Goal: Task Accomplishment & Management: Manage account settings

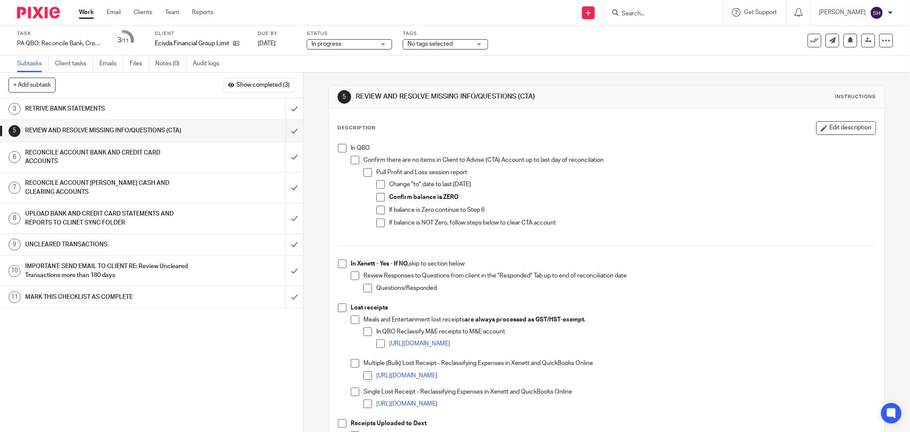
click at [345, 145] on li "In QBO Confirm there are no items in Client to Advise (CTA) Account up to last …" at bounding box center [606, 193] width 537 height 98
click at [339, 150] on span at bounding box center [342, 148] width 9 height 9
click at [352, 159] on span at bounding box center [355, 160] width 9 height 9
click at [364, 168] on span at bounding box center [367, 172] width 9 height 9
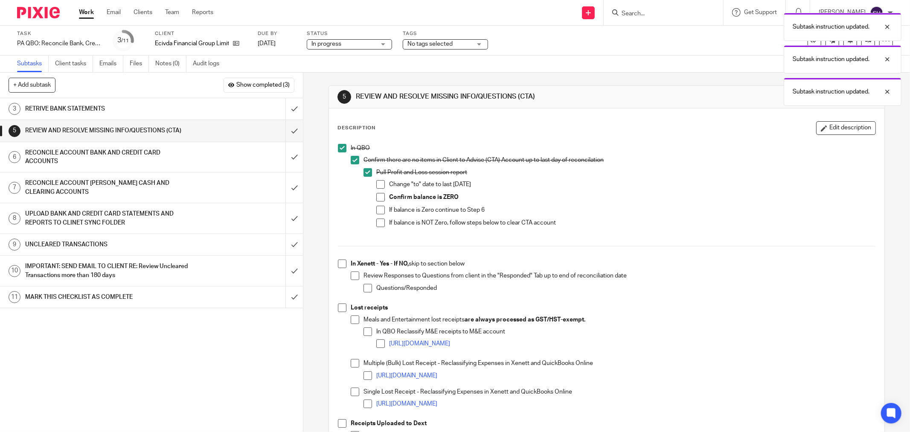
drag, startPoint x: 374, startPoint y: 184, endPoint x: 379, endPoint y: 197, distance: 14.3
click at [376, 184] on span at bounding box center [380, 184] width 9 height 9
click at [379, 197] on span at bounding box center [380, 197] width 9 height 9
click at [377, 211] on span at bounding box center [380, 210] width 9 height 9
click at [376, 221] on span at bounding box center [380, 222] width 9 height 9
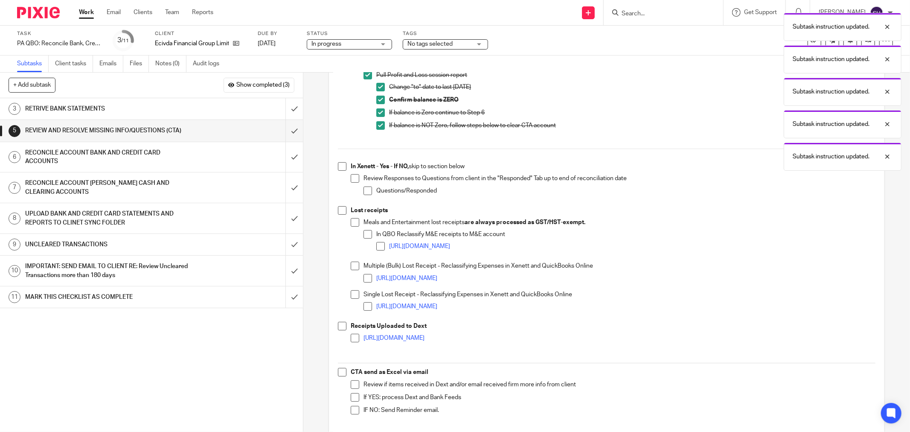
scroll to position [142, 0]
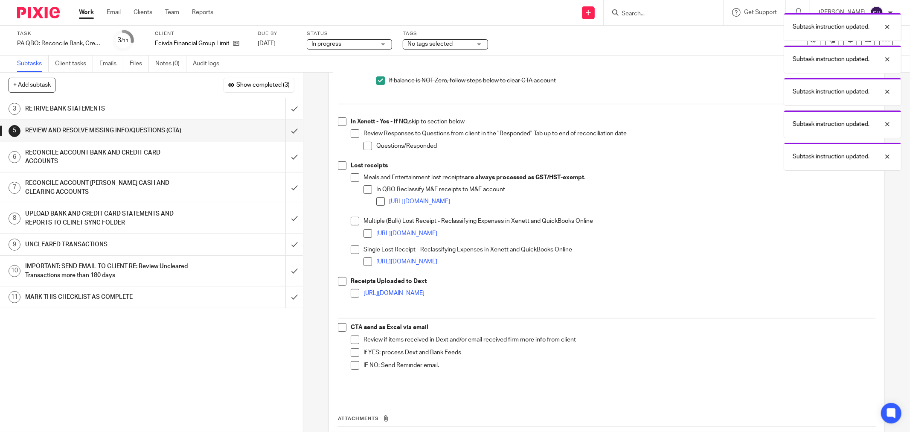
click at [342, 126] on li "In Xenett - Yes - If NO, skip to section below Review Responses to Questions fr…" at bounding box center [606, 139] width 537 height 44
drag, startPoint x: 339, startPoint y: 123, endPoint x: 346, endPoint y: 131, distance: 11.2
click at [339, 124] on span at bounding box center [342, 121] width 9 height 9
click at [351, 133] on span at bounding box center [355, 133] width 9 height 9
click at [365, 147] on span at bounding box center [367, 146] width 9 height 9
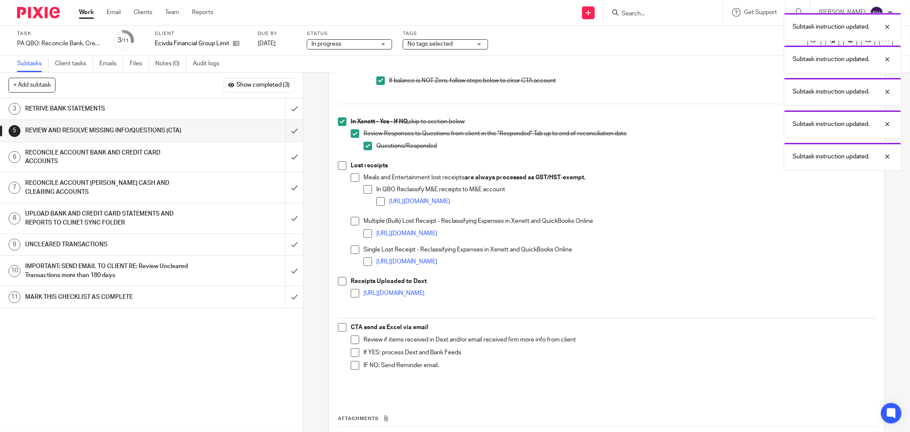
click at [340, 165] on span at bounding box center [342, 165] width 9 height 9
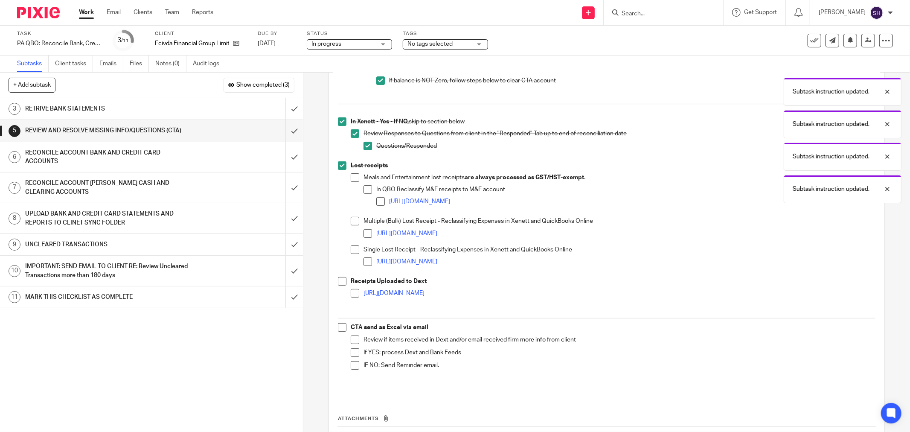
click at [347, 178] on li "Lost receipts Meals and Entertainment lost receipts are always processed as GST…" at bounding box center [606, 219] width 537 height 116
click at [351, 180] on span at bounding box center [355, 177] width 9 height 9
click at [363, 191] on span at bounding box center [367, 189] width 9 height 9
drag, startPoint x: 374, startPoint y: 199, endPoint x: 371, endPoint y: 206, distance: 7.1
click at [376, 200] on span at bounding box center [380, 201] width 9 height 9
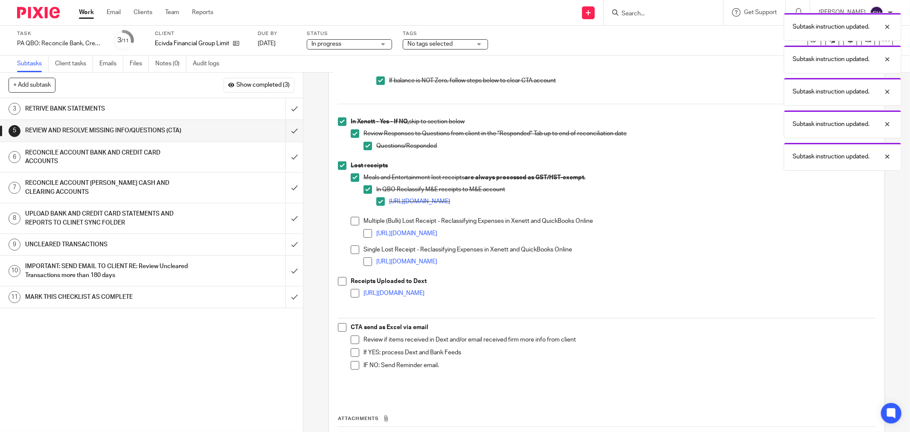
click at [354, 223] on span at bounding box center [355, 221] width 9 height 9
click at [365, 237] on span at bounding box center [367, 233] width 9 height 9
drag, startPoint x: 352, startPoint y: 251, endPoint x: 362, endPoint y: 254, distance: 10.4
click at [353, 250] on span at bounding box center [355, 249] width 9 height 9
click at [363, 261] on span at bounding box center [367, 261] width 9 height 9
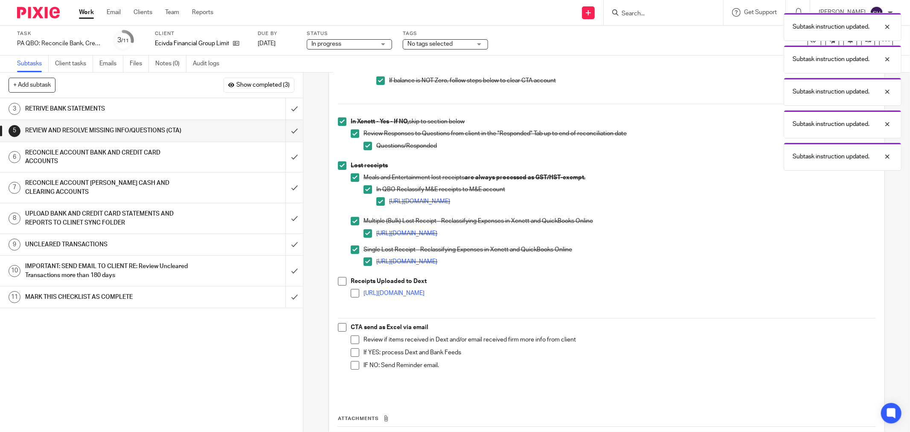
click at [340, 283] on span at bounding box center [342, 281] width 9 height 9
click at [351, 295] on span at bounding box center [355, 293] width 9 height 9
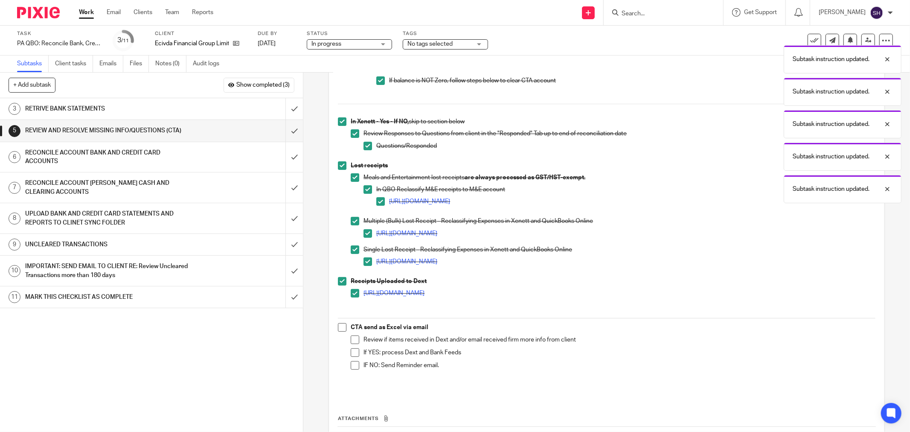
click at [338, 331] on span at bounding box center [342, 327] width 9 height 9
click at [351, 339] on span at bounding box center [355, 339] width 9 height 9
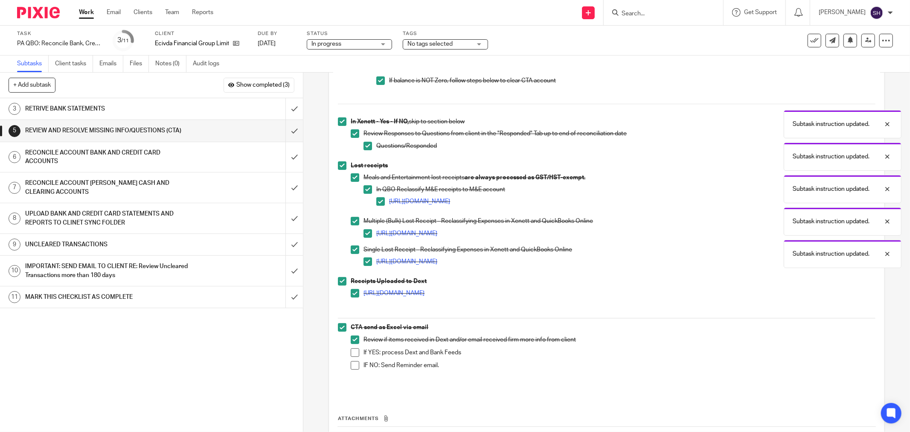
drag, startPoint x: 351, startPoint y: 352, endPoint x: 349, endPoint y: 363, distance: 10.9
click at [351, 352] on span at bounding box center [355, 352] width 9 height 9
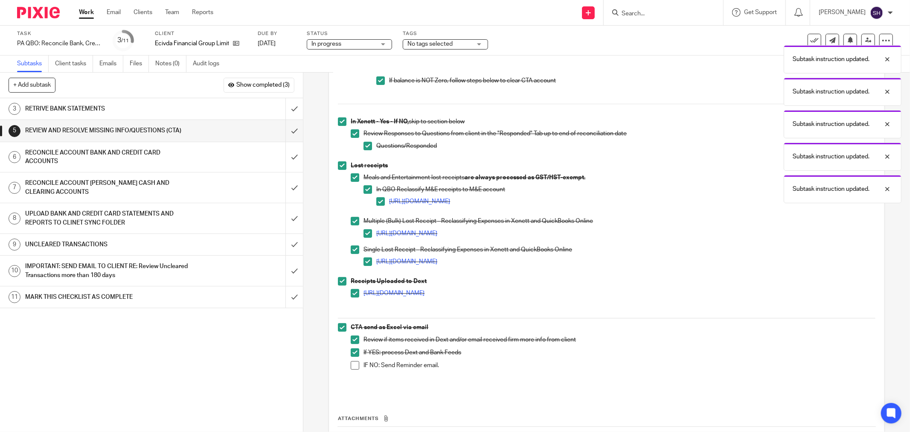
click at [347, 367] on li "CTA send as Excel via email Review if items received in Dext and/or email recei…" at bounding box center [606, 356] width 537 height 67
click at [351, 364] on span at bounding box center [355, 365] width 9 height 9
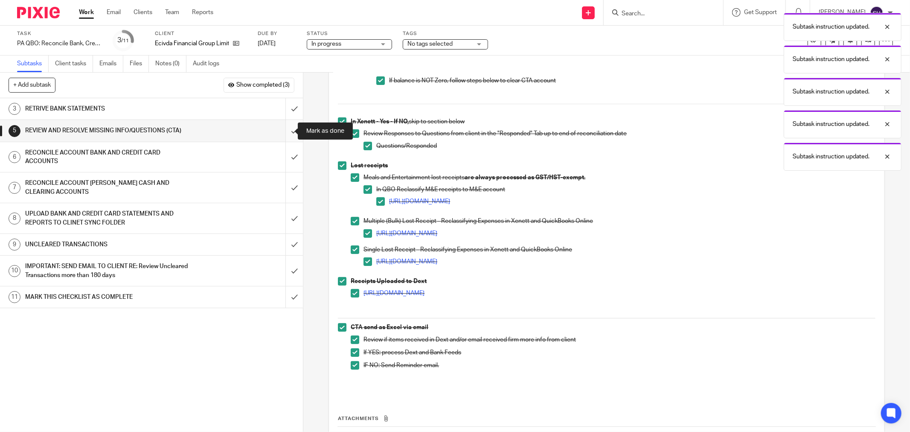
click at [288, 135] on input "submit" at bounding box center [151, 130] width 303 height 21
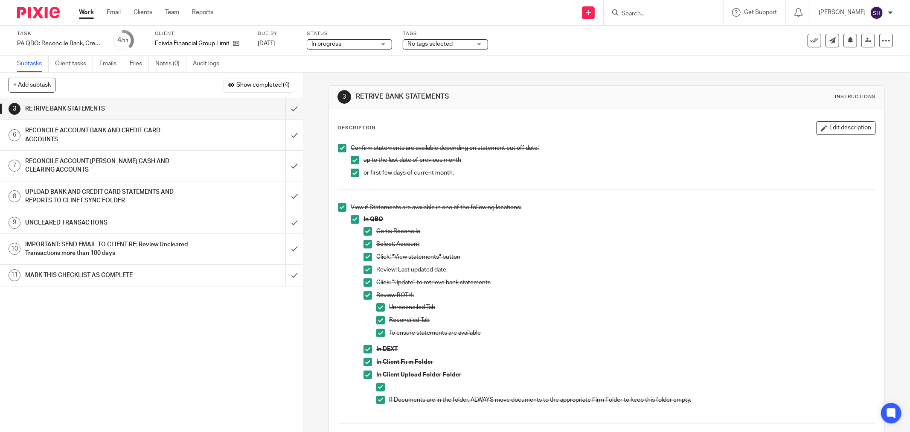
click at [218, 130] on div "RECONCILE ACCOUNT BANK AND CREDIT CARD ACCOUNTS" at bounding box center [151, 135] width 252 height 22
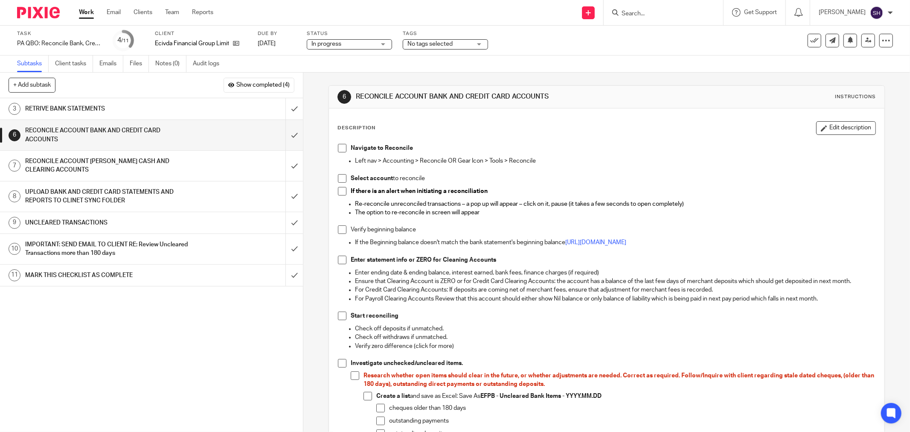
click at [339, 150] on span at bounding box center [342, 148] width 9 height 9
click at [338, 175] on span at bounding box center [342, 178] width 9 height 9
click at [338, 188] on span at bounding box center [342, 191] width 9 height 9
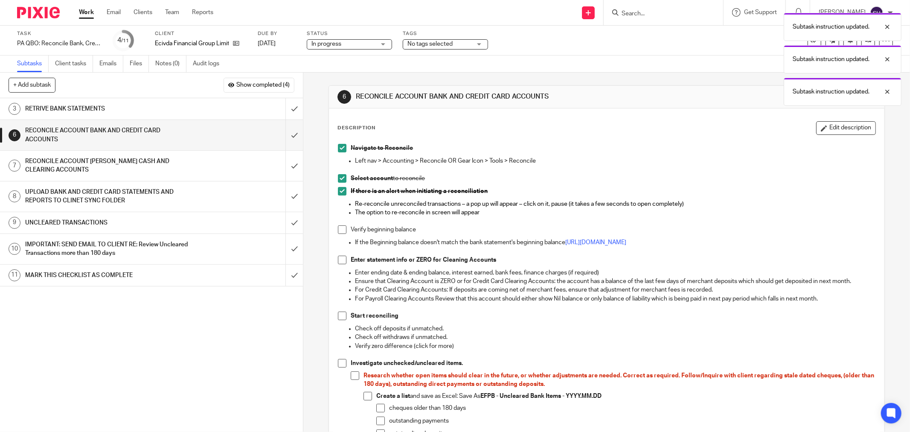
click at [340, 229] on span at bounding box center [342, 229] width 9 height 9
click at [338, 262] on span at bounding box center [342, 259] width 9 height 9
click at [339, 320] on span at bounding box center [342, 315] width 9 height 9
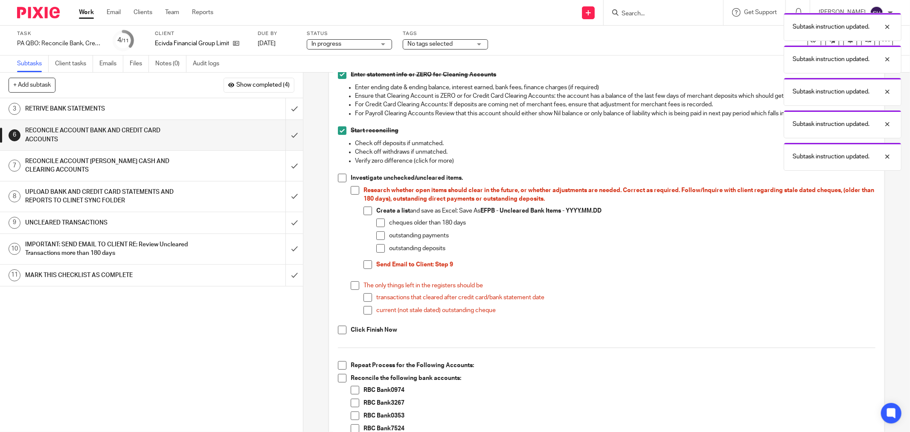
scroll to position [189, 0]
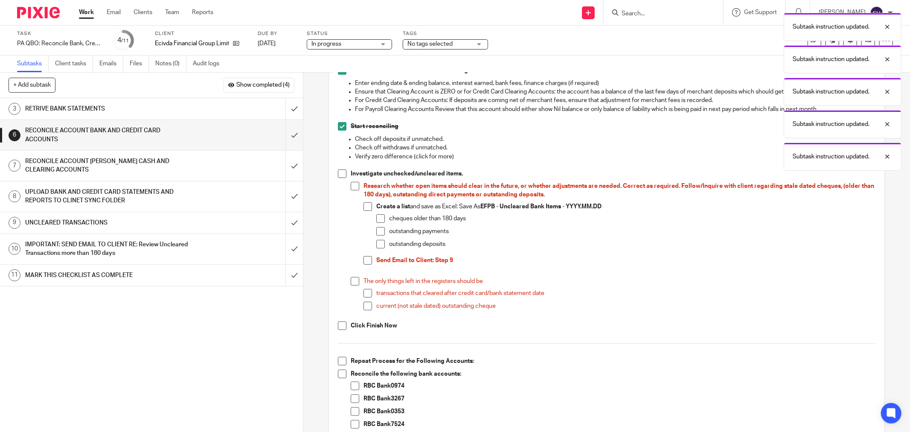
click at [342, 173] on span at bounding box center [342, 173] width 9 height 9
click at [353, 184] on span at bounding box center [355, 186] width 9 height 9
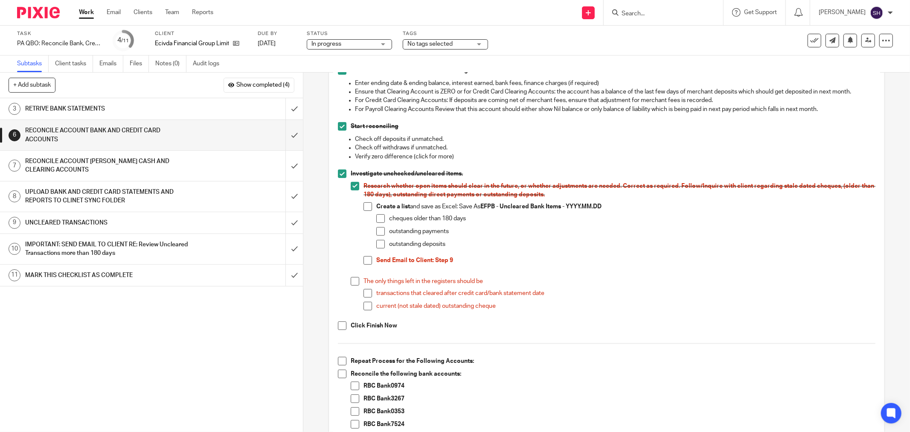
click at [364, 203] on span at bounding box center [367, 206] width 9 height 9
click at [378, 221] on span at bounding box center [380, 218] width 9 height 9
click at [377, 228] on span at bounding box center [380, 231] width 9 height 9
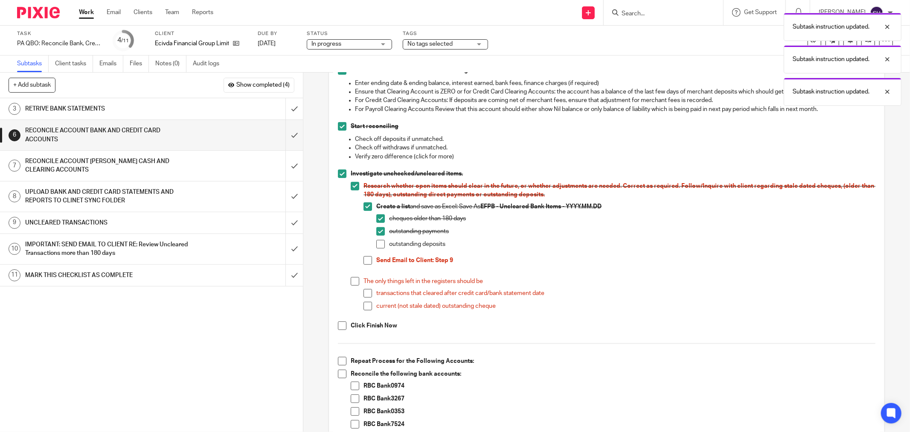
click at [379, 242] on span at bounding box center [380, 244] width 9 height 9
click at [363, 258] on span at bounding box center [367, 260] width 9 height 9
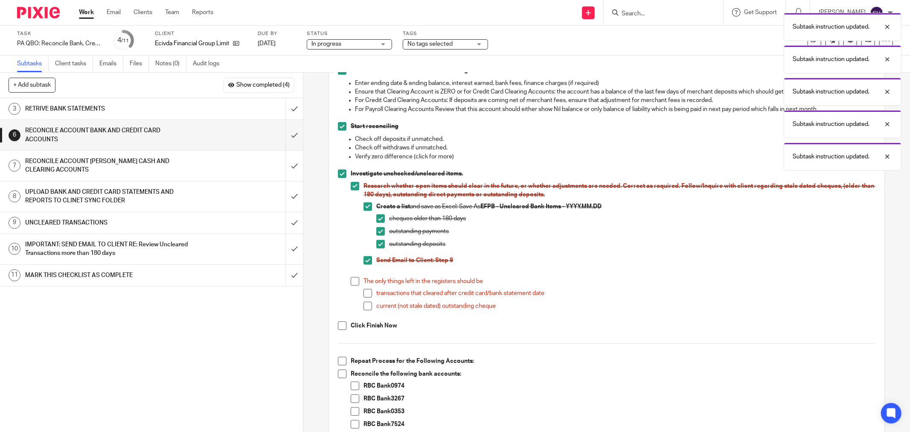
drag, startPoint x: 355, startPoint y: 278, endPoint x: 365, endPoint y: 293, distance: 17.9
click at [355, 278] on span at bounding box center [355, 281] width 9 height 9
click at [367, 292] on span at bounding box center [367, 293] width 9 height 9
click at [363, 307] on span at bounding box center [367, 306] width 9 height 9
drag, startPoint x: 342, startPoint y: 323, endPoint x: 389, endPoint y: 297, distance: 54.4
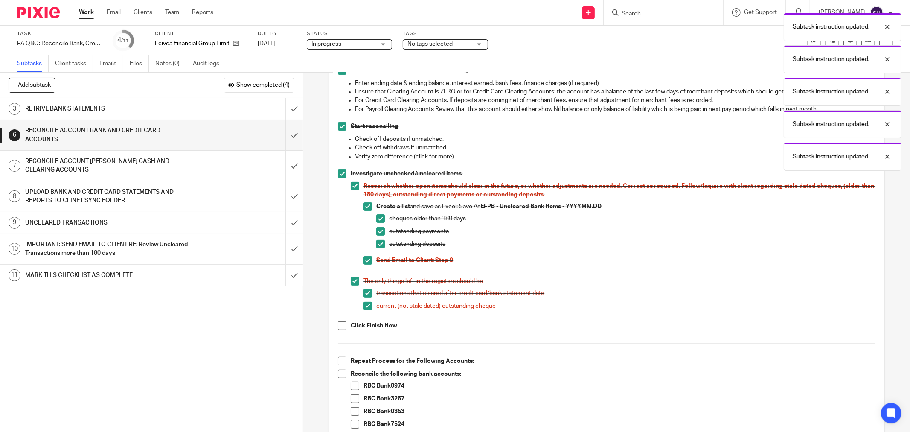
click at [340, 322] on span at bounding box center [342, 325] width 9 height 9
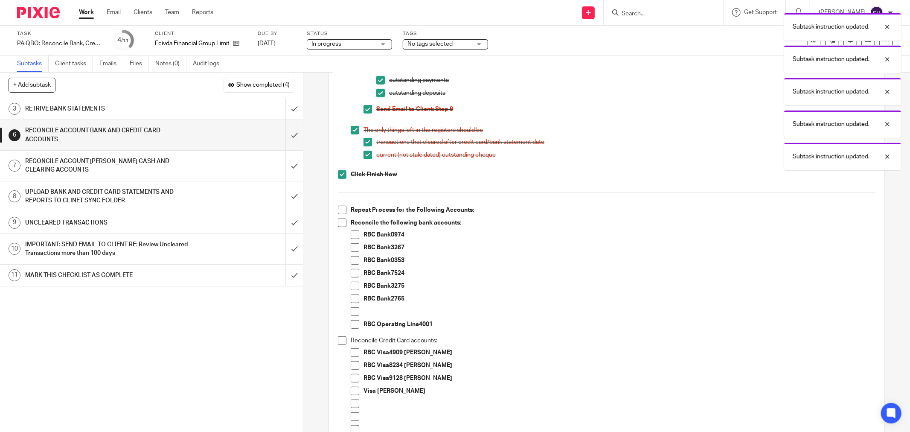
scroll to position [379, 0]
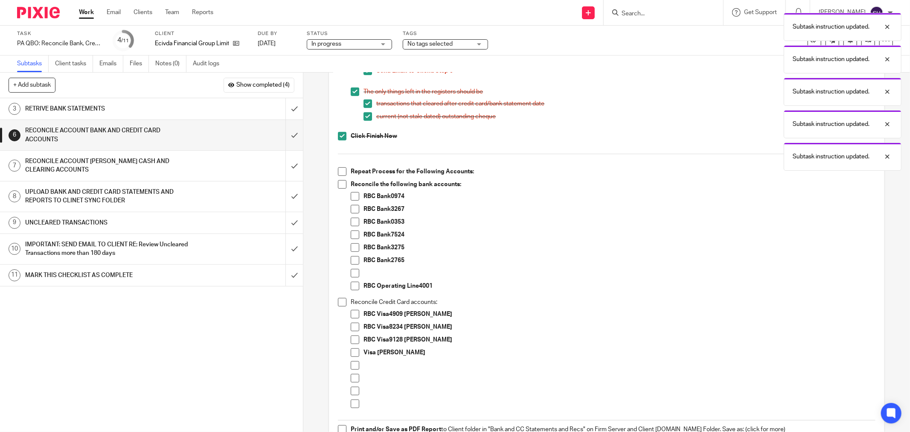
click at [338, 173] on span at bounding box center [342, 171] width 9 height 9
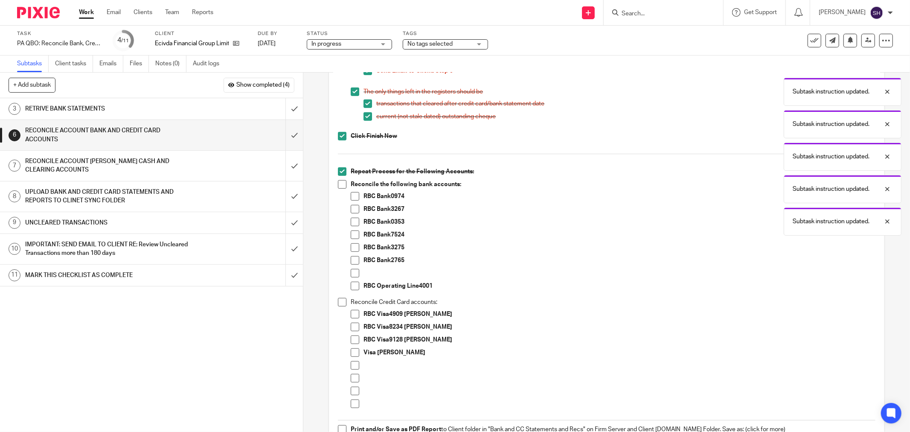
click at [353, 269] on span at bounding box center [355, 273] width 9 height 9
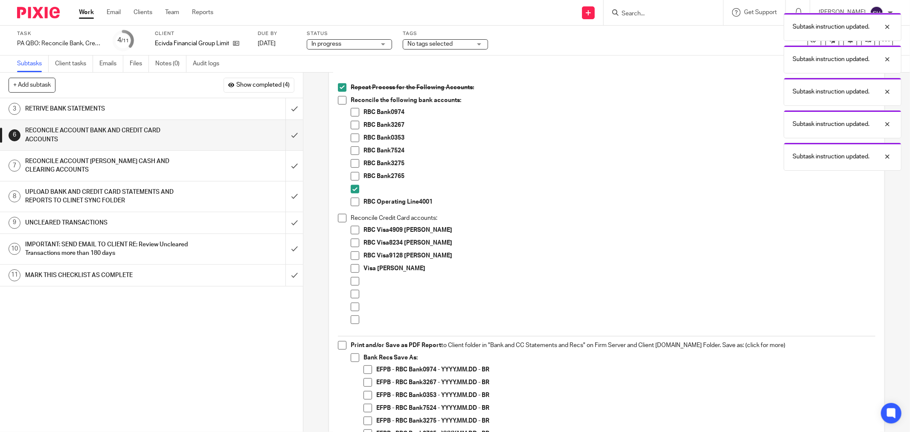
scroll to position [474, 0]
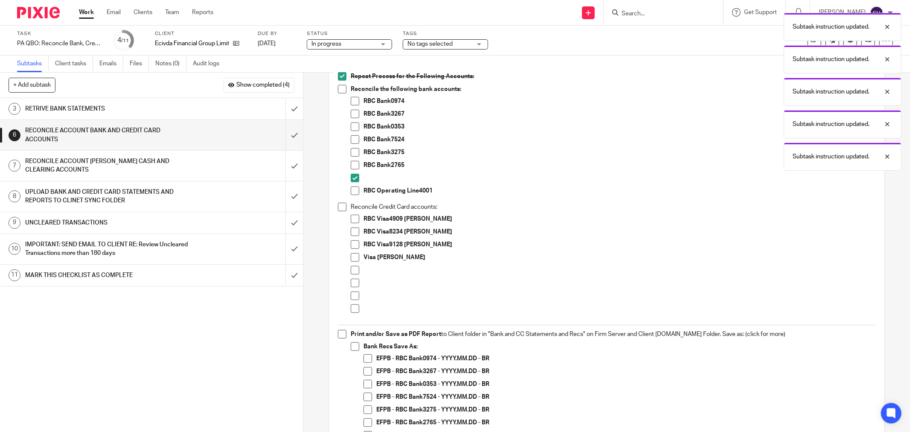
click at [338, 205] on span at bounding box center [342, 207] width 9 height 9
click at [342, 89] on span at bounding box center [342, 89] width 9 height 9
drag, startPoint x: 354, startPoint y: 270, endPoint x: 352, endPoint y: 279, distance: 9.6
click at [354, 270] on span at bounding box center [355, 270] width 9 height 9
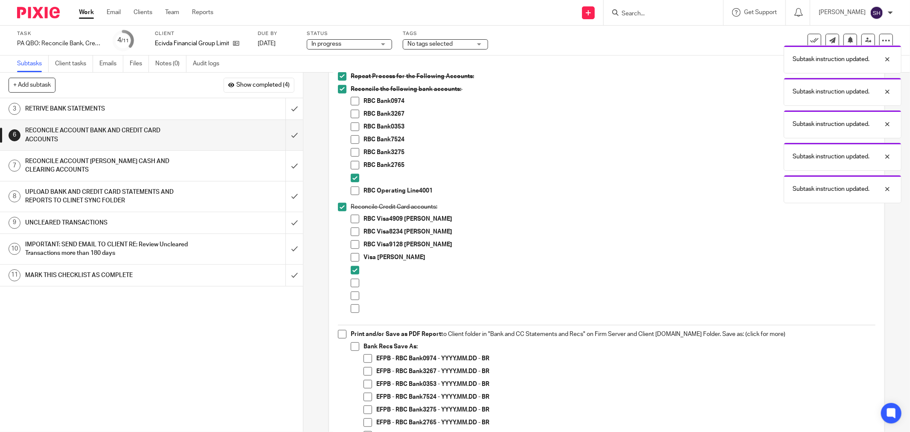
click at [351, 282] on span at bounding box center [355, 282] width 9 height 9
click at [351, 293] on span at bounding box center [355, 295] width 9 height 9
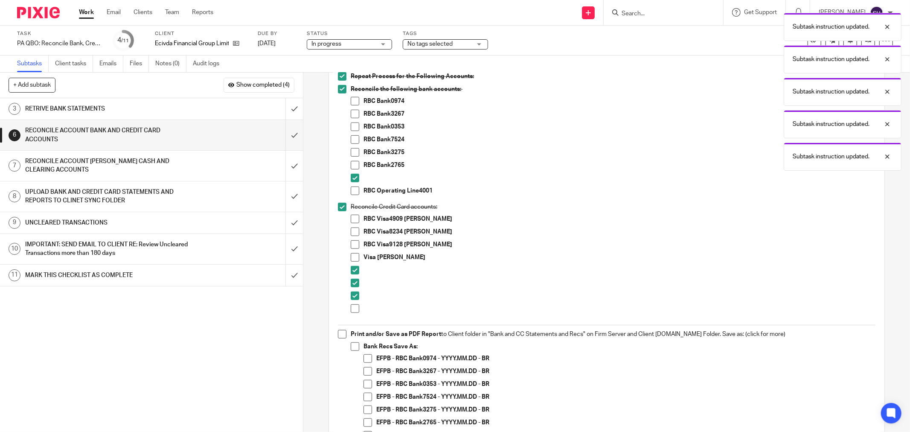
click at [351, 310] on span at bounding box center [355, 308] width 9 height 9
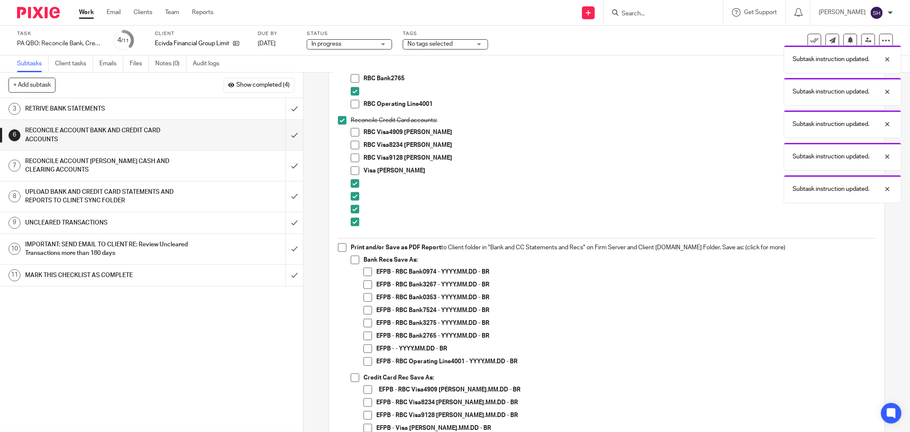
scroll to position [568, 0]
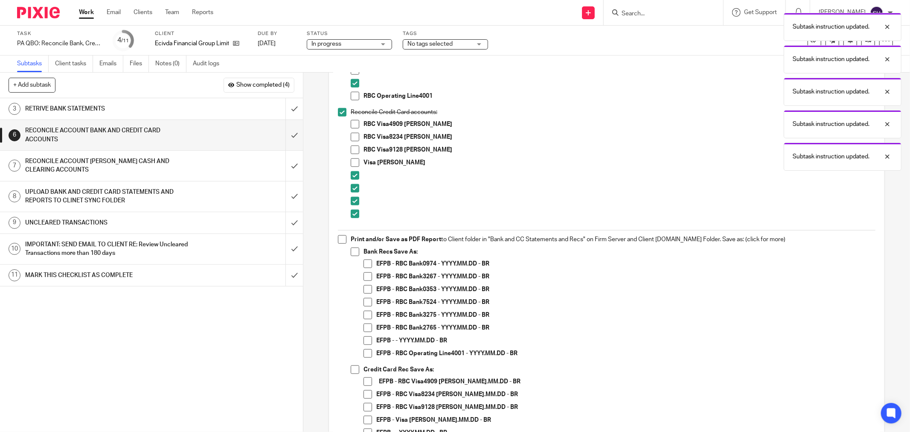
click at [341, 240] on span at bounding box center [342, 239] width 9 height 9
click at [351, 249] on span at bounding box center [355, 251] width 9 height 9
click at [364, 342] on span at bounding box center [367, 340] width 9 height 9
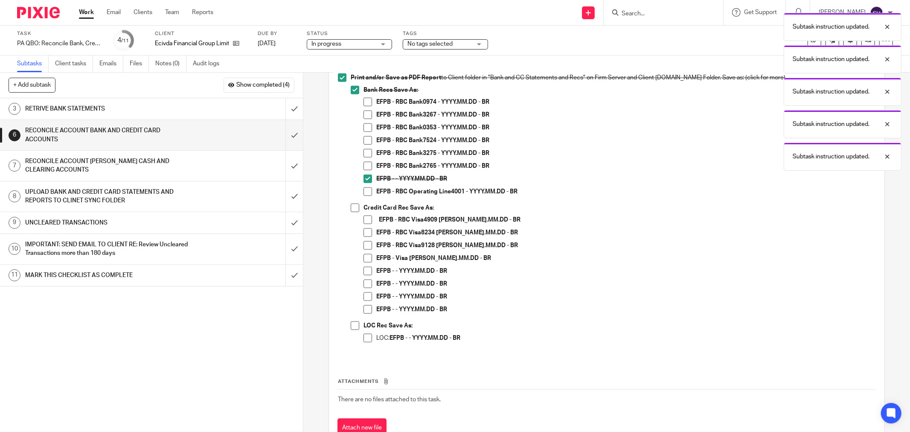
scroll to position [758, 0]
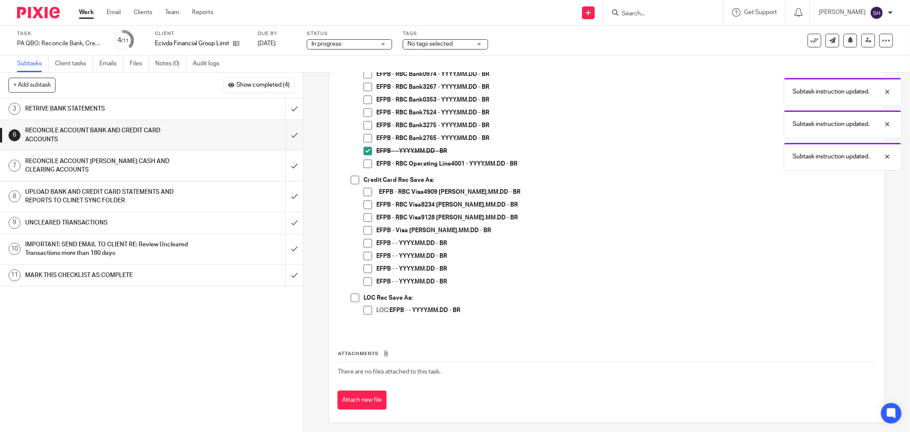
click at [351, 180] on span at bounding box center [355, 180] width 9 height 9
click at [363, 253] on span at bounding box center [367, 256] width 9 height 9
drag, startPoint x: 365, startPoint y: 267, endPoint x: 364, endPoint y: 280, distance: 13.7
click at [365, 267] on span at bounding box center [367, 268] width 9 height 9
click at [364, 282] on span at bounding box center [367, 281] width 9 height 9
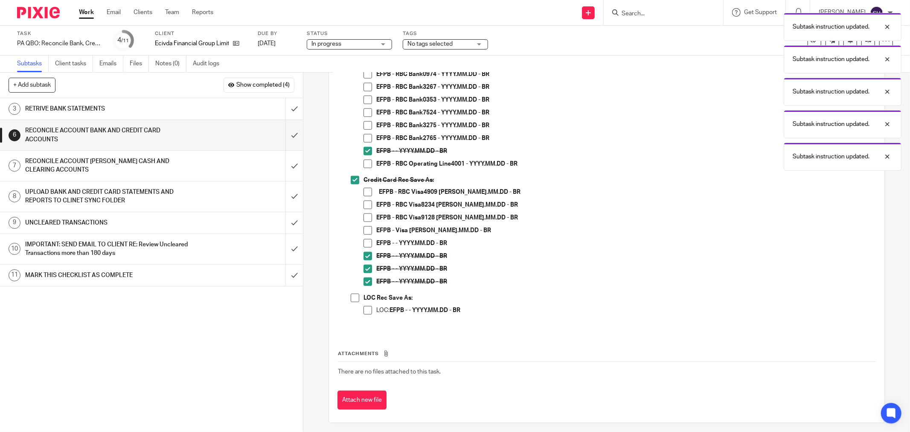
drag, startPoint x: 353, startPoint y: 296, endPoint x: 358, endPoint y: 303, distance: 8.9
click at [353, 296] on span at bounding box center [355, 297] width 9 height 9
click at [363, 306] on span at bounding box center [367, 310] width 9 height 9
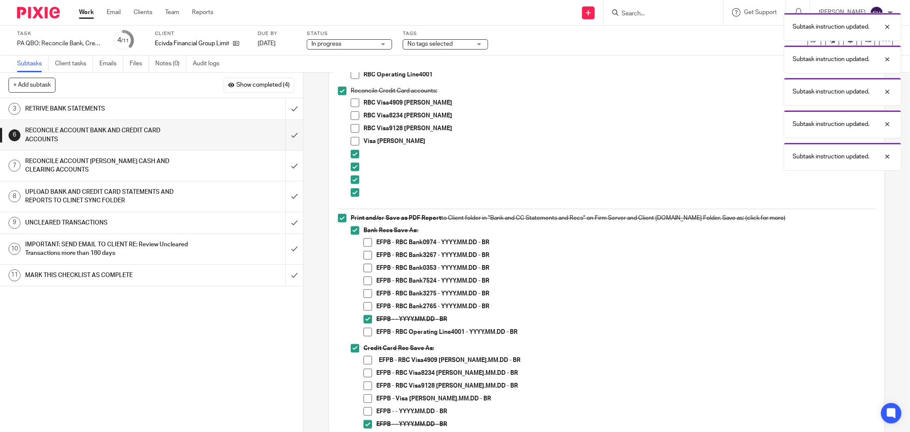
scroll to position [379, 0]
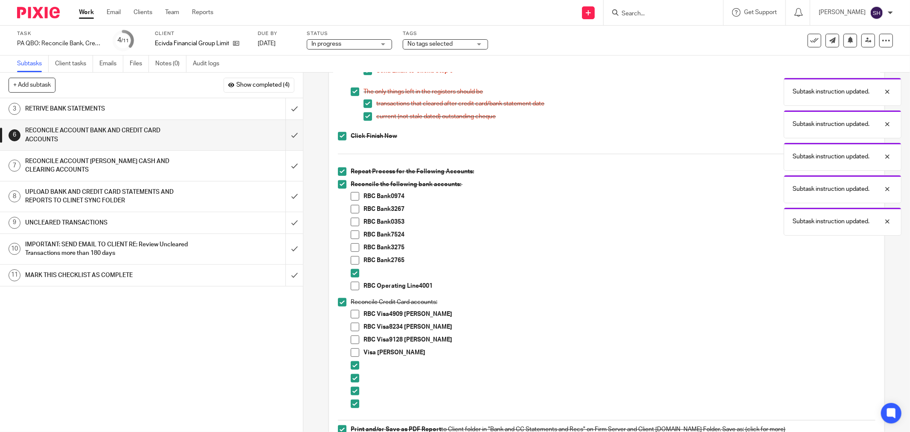
click at [550, 216] on div "RBC Bank3267" at bounding box center [619, 211] width 512 height 13
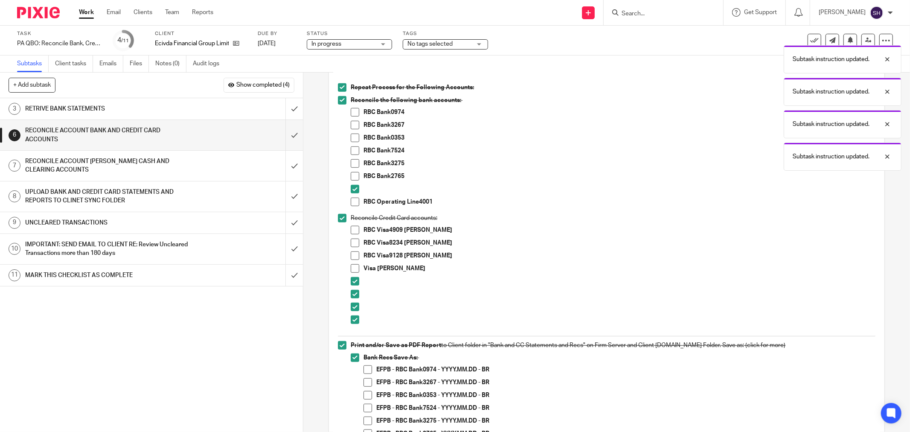
scroll to position [474, 0]
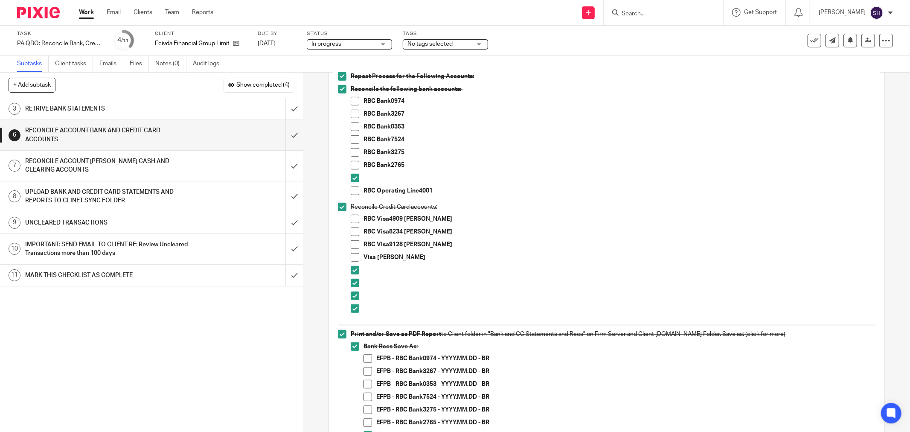
click at [533, 346] on p "Bank Recs Save As:" at bounding box center [619, 346] width 512 height 9
click at [351, 102] on span at bounding box center [355, 101] width 9 height 9
click at [363, 354] on span at bounding box center [367, 358] width 9 height 9
click at [354, 111] on span at bounding box center [355, 114] width 9 height 9
click at [367, 369] on span at bounding box center [367, 371] width 9 height 9
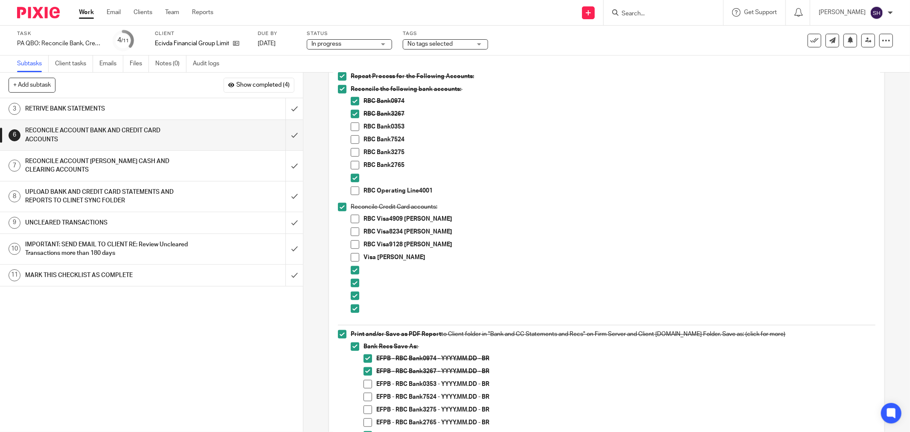
click at [497, 389] on div "EFPB - RBC Bank0353 - YYYY.MM.DD - BR" at bounding box center [625, 386] width 499 height 13
click at [367, 384] on span at bounding box center [367, 384] width 9 height 9
click at [355, 127] on span at bounding box center [355, 126] width 9 height 9
click at [354, 140] on span at bounding box center [355, 139] width 9 height 9
click at [366, 394] on span at bounding box center [367, 396] width 9 height 9
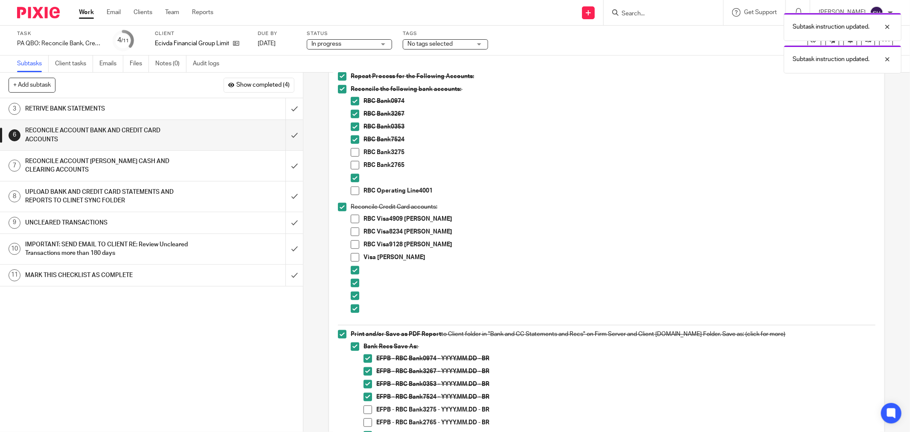
scroll to position [521, 0]
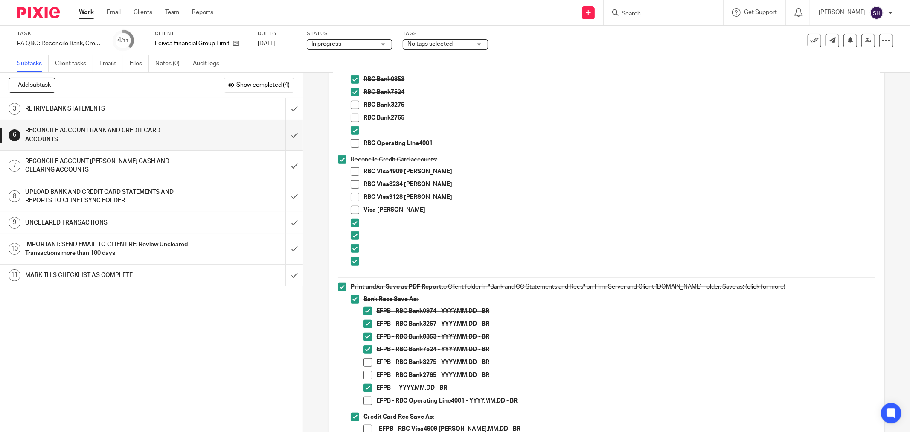
click at [513, 380] on div "EFPB - RBC Bank2765 - YYYY.MM.DD - BR" at bounding box center [625, 377] width 499 height 13
click at [368, 360] on span at bounding box center [367, 362] width 9 height 9
click at [352, 106] on span at bounding box center [355, 105] width 9 height 9
click at [355, 118] on span at bounding box center [355, 117] width 9 height 9
click at [360, 372] on li "Bank Recs Save As: EFPB - RBC Bank0974 - YYYY.MM.DD - BR EFPB - RBC Bank3267 - …" at bounding box center [613, 354] width 525 height 118
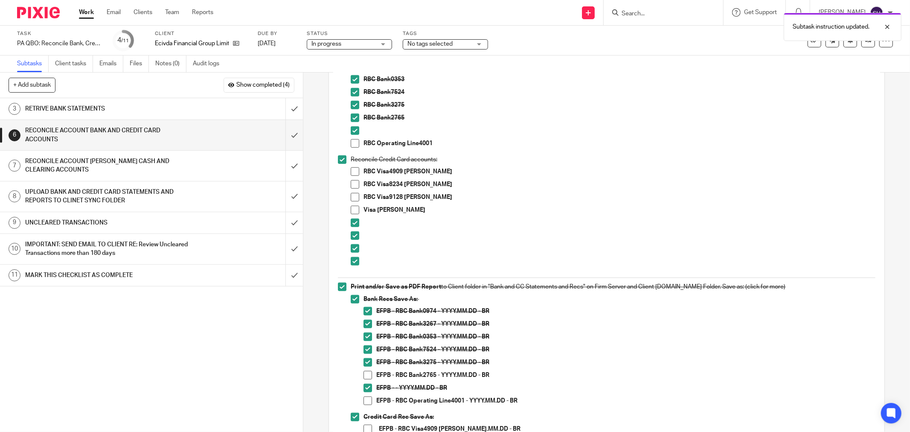
click at [363, 374] on span at bounding box center [367, 375] width 9 height 9
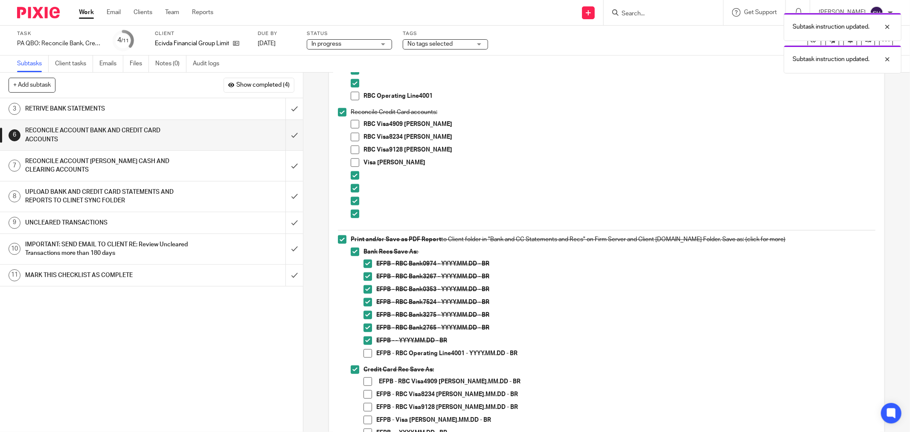
scroll to position [616, 0]
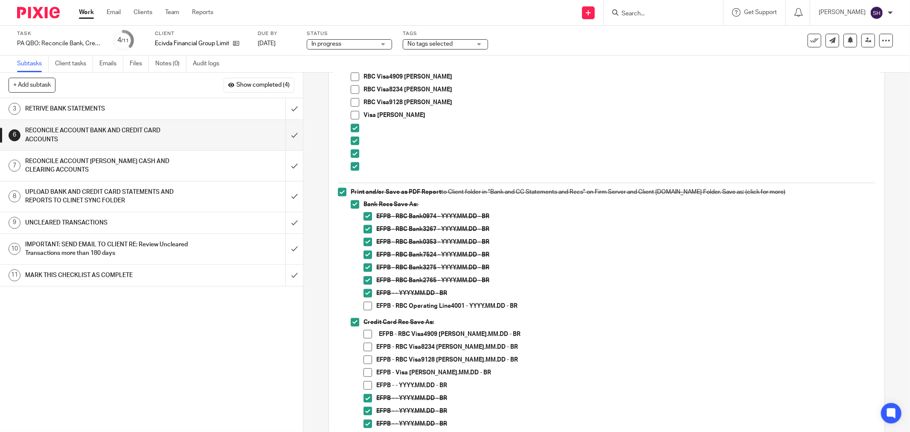
click at [354, 78] on span at bounding box center [355, 77] width 9 height 9
click at [364, 335] on span at bounding box center [367, 334] width 9 height 9
click at [366, 386] on span at bounding box center [367, 385] width 9 height 9
click at [363, 346] on span at bounding box center [367, 346] width 9 height 9
click at [351, 90] on span at bounding box center [355, 89] width 9 height 9
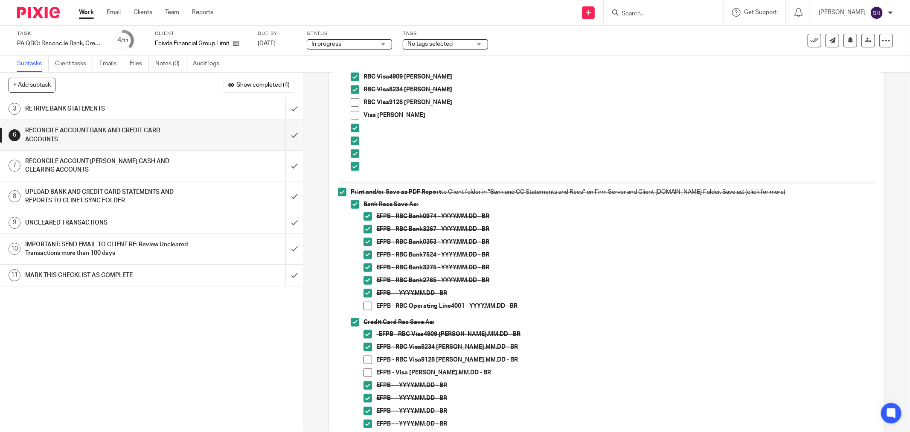
drag, startPoint x: 570, startPoint y: 358, endPoint x: 551, endPoint y: 364, distance: 20.5
click at [570, 358] on p "EFPB - RBC Visa9128 Corey - YYYY.MM.DD - BR" at bounding box center [625, 359] width 499 height 9
click at [363, 361] on span at bounding box center [367, 359] width 9 height 9
click at [351, 99] on span at bounding box center [355, 102] width 9 height 9
click at [365, 376] on span at bounding box center [367, 372] width 9 height 9
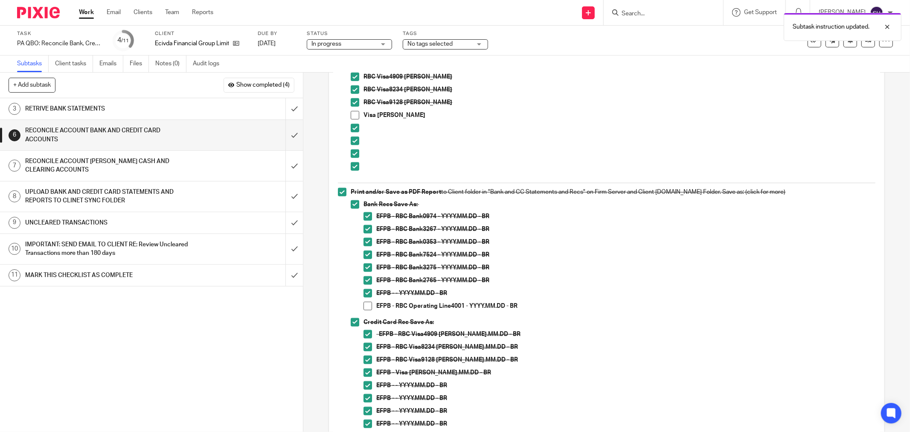
click at [351, 113] on span at bounding box center [355, 115] width 9 height 9
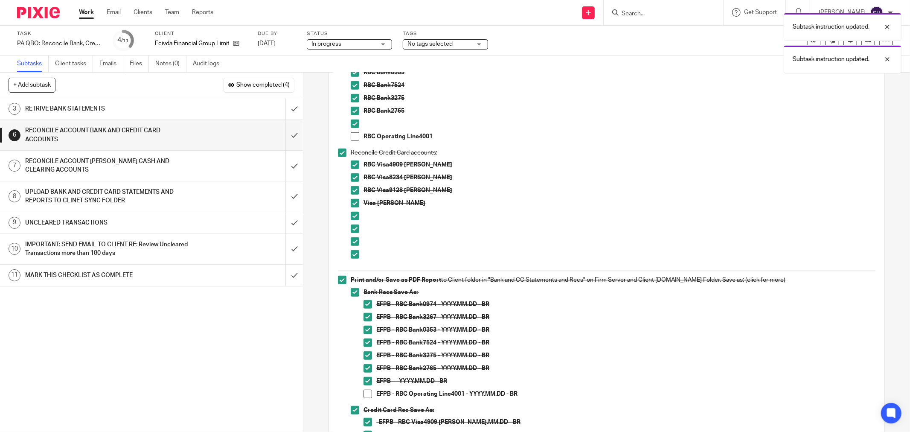
scroll to position [525, 0]
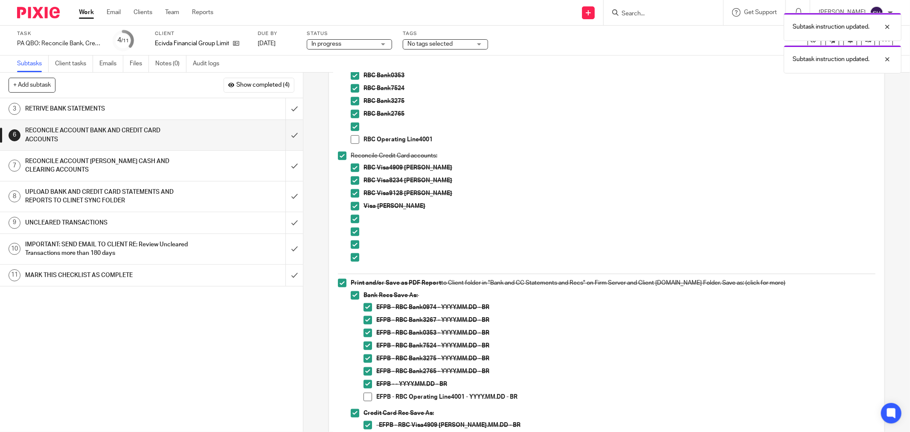
click at [211, 164] on div "RECONCILE ACCOUNT PETTY CASH AND CLEARING ACCOUNTS" at bounding box center [151, 166] width 252 height 22
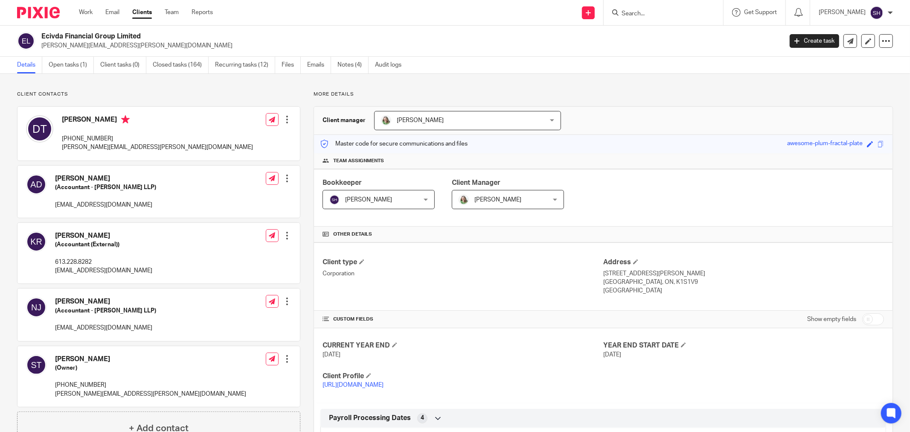
click at [863, 318] on input "checkbox" at bounding box center [873, 319] width 22 height 12
checkbox input "true"
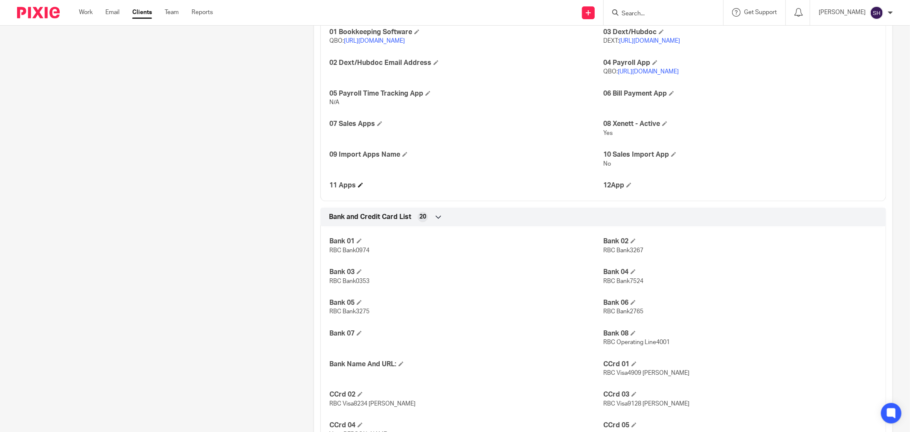
scroll to position [1563, 0]
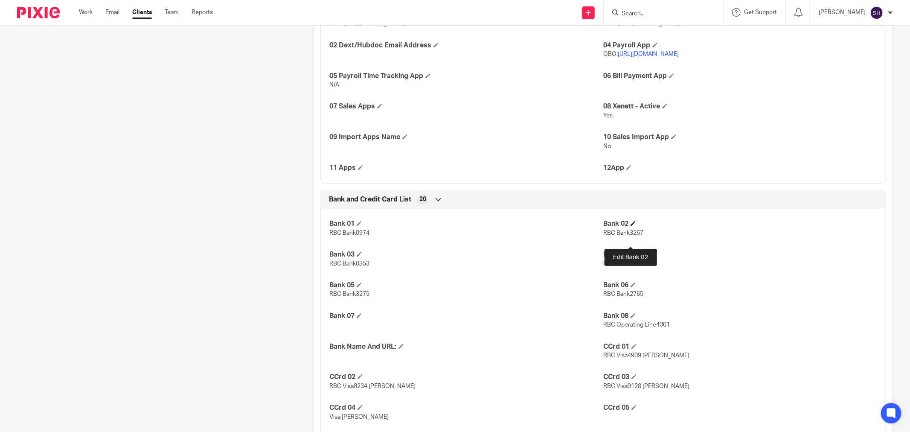
click at [630, 226] on span at bounding box center [632, 222] width 5 height 5
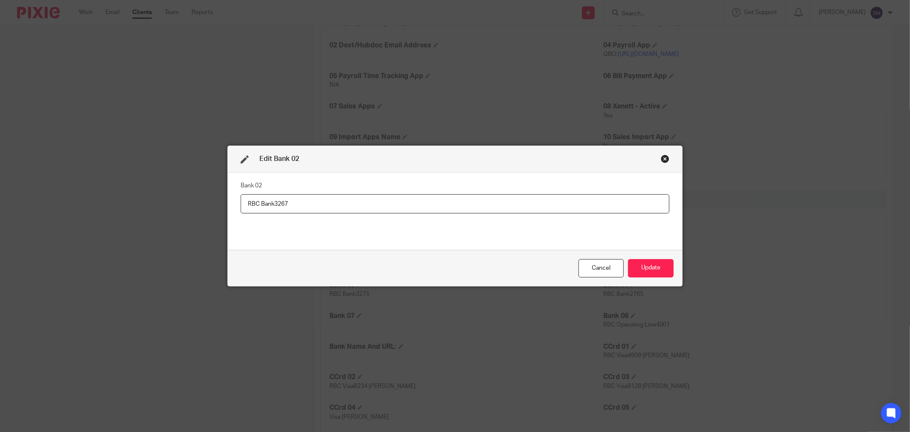
click at [429, 201] on input "RBC Bank3267" at bounding box center [455, 203] width 429 height 19
type input "RBC Bank3267 - CLOSED"
click at [661, 264] on button "Update" at bounding box center [651, 268] width 46 height 18
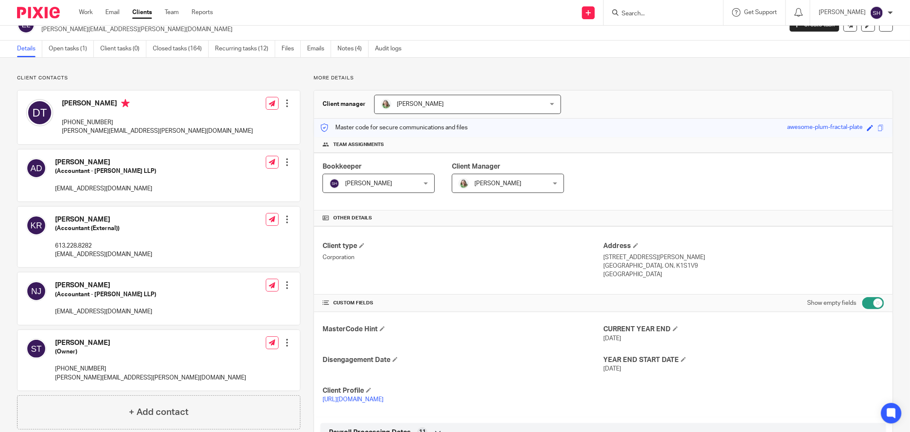
scroll to position [0, 0]
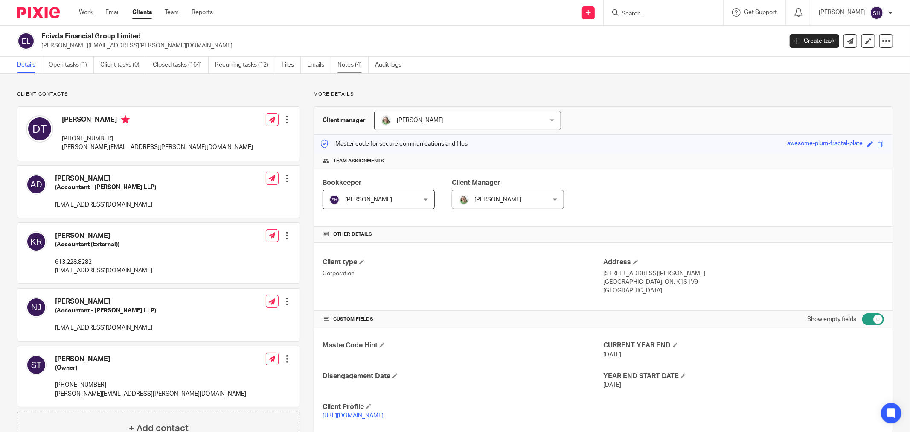
click at [357, 66] on link "Notes (4)" at bounding box center [352, 65] width 31 height 17
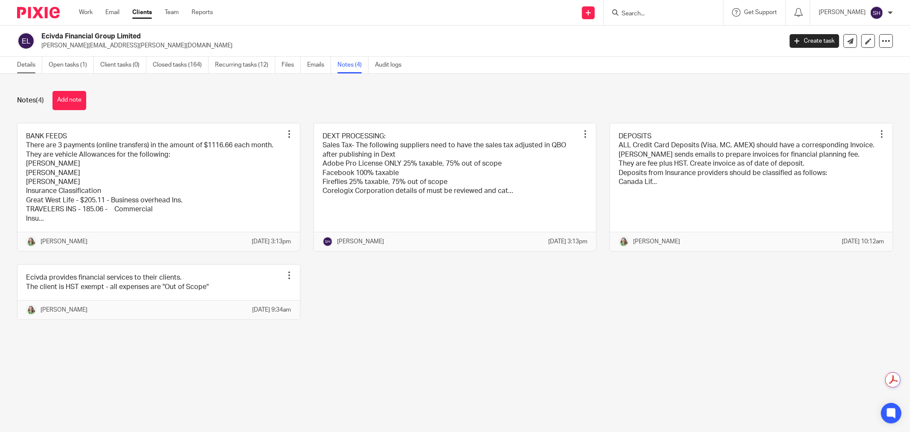
click at [21, 64] on link "Details" at bounding box center [29, 65] width 25 height 17
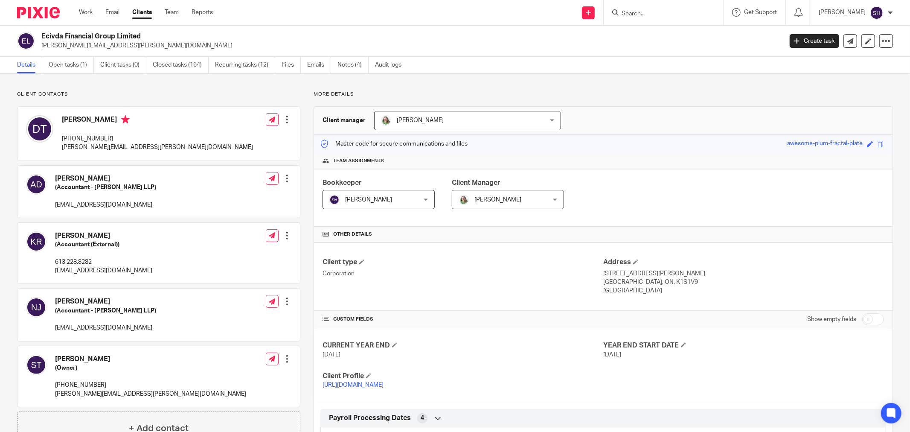
click at [862, 323] on input "checkbox" at bounding box center [873, 319] width 22 height 12
checkbox input "true"
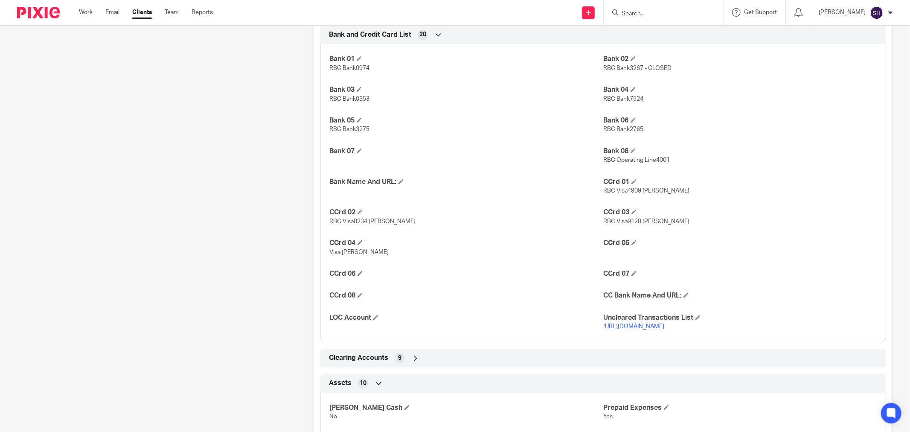
scroll to position [1753, 0]
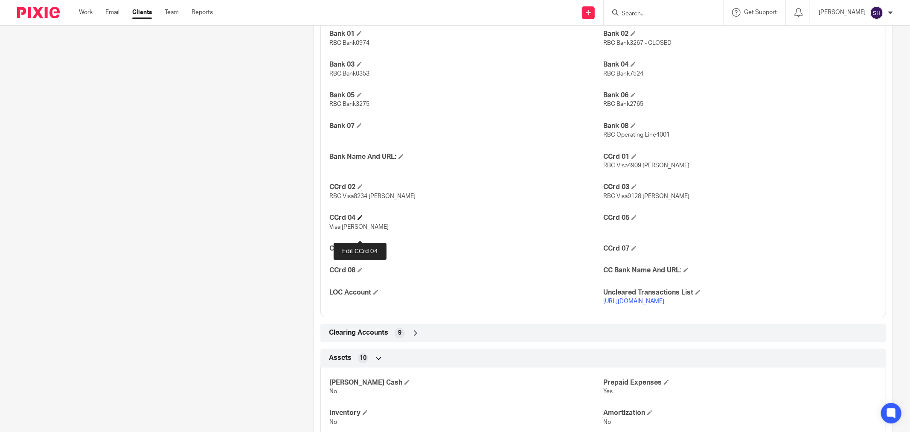
click at [359, 220] on span at bounding box center [359, 217] width 5 height 5
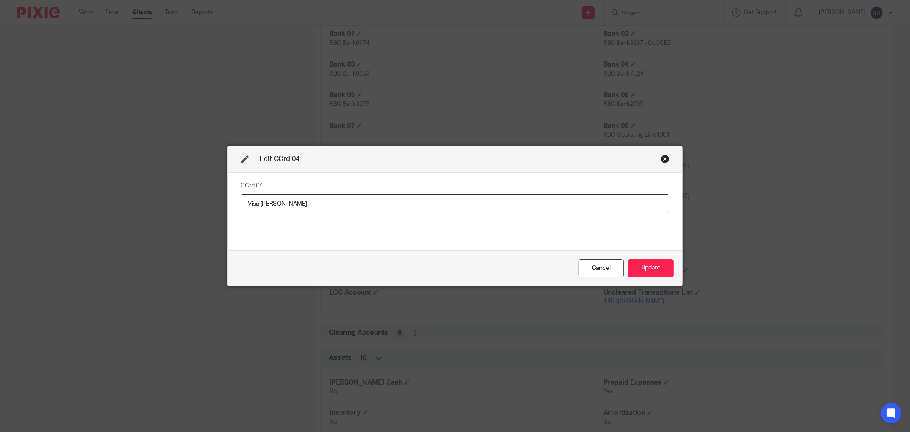
click at [369, 211] on input "Visa [PERSON_NAME]" at bounding box center [455, 203] width 429 height 19
type input "Visa [PERSON_NAME] 4979"
click at [657, 267] on button "Update" at bounding box center [651, 268] width 46 height 18
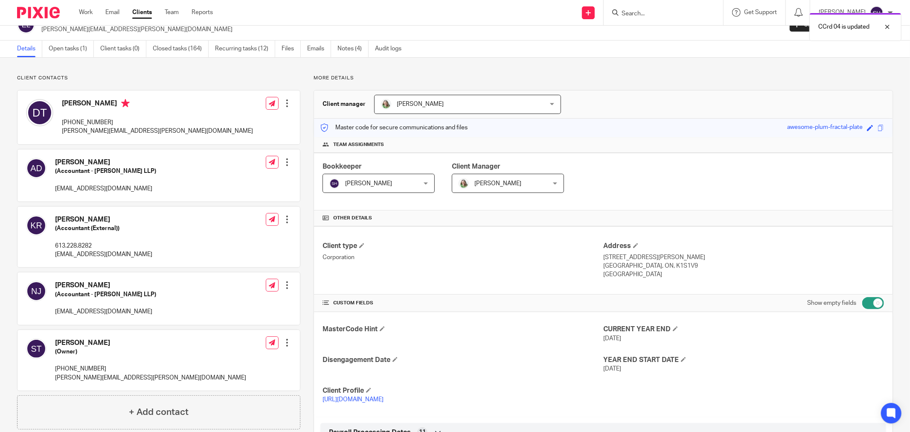
scroll to position [0, 0]
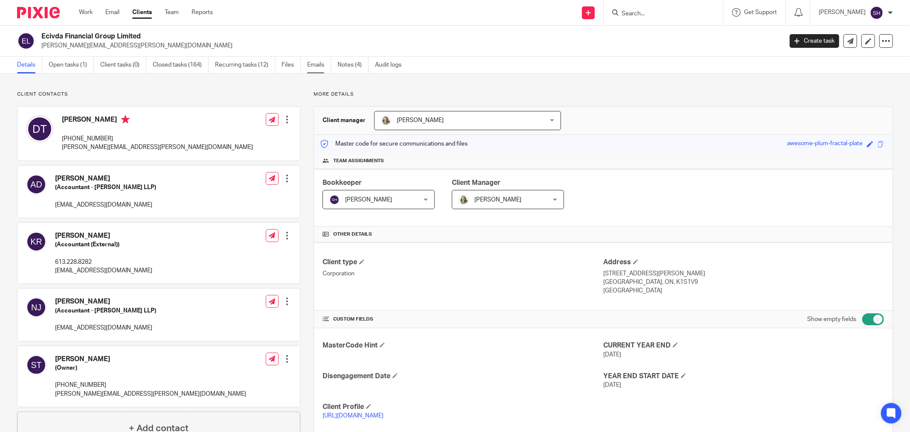
click at [321, 64] on link "Emails" at bounding box center [319, 65] width 24 height 17
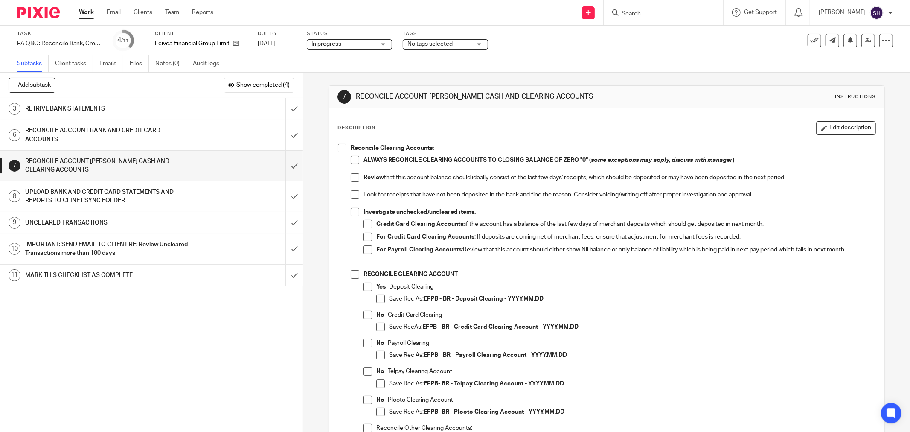
click at [342, 150] on span at bounding box center [342, 148] width 9 height 9
click at [351, 158] on span at bounding box center [355, 160] width 9 height 9
click at [351, 175] on span at bounding box center [355, 177] width 9 height 9
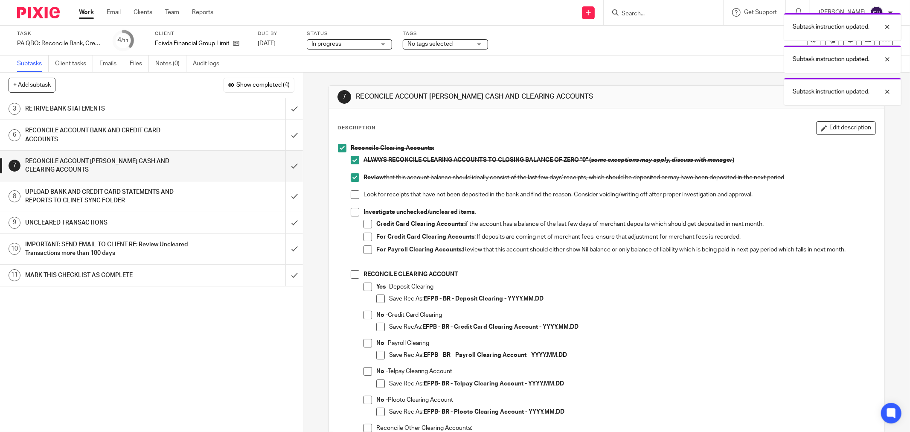
click at [351, 195] on span at bounding box center [355, 194] width 9 height 9
click at [351, 209] on span at bounding box center [355, 212] width 9 height 9
click at [367, 222] on span at bounding box center [367, 224] width 9 height 9
drag, startPoint x: 367, startPoint y: 233, endPoint x: 366, endPoint y: 246, distance: 12.8
click at [367, 233] on span at bounding box center [367, 236] width 9 height 9
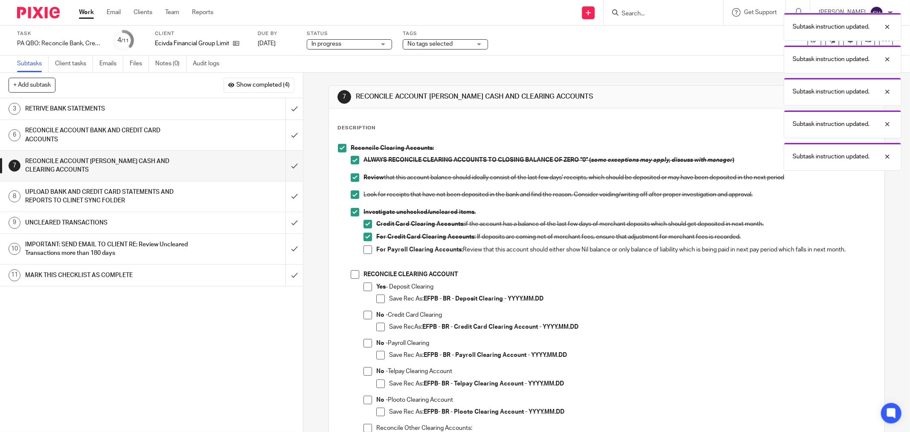
click at [366, 246] on span at bounding box center [367, 249] width 9 height 9
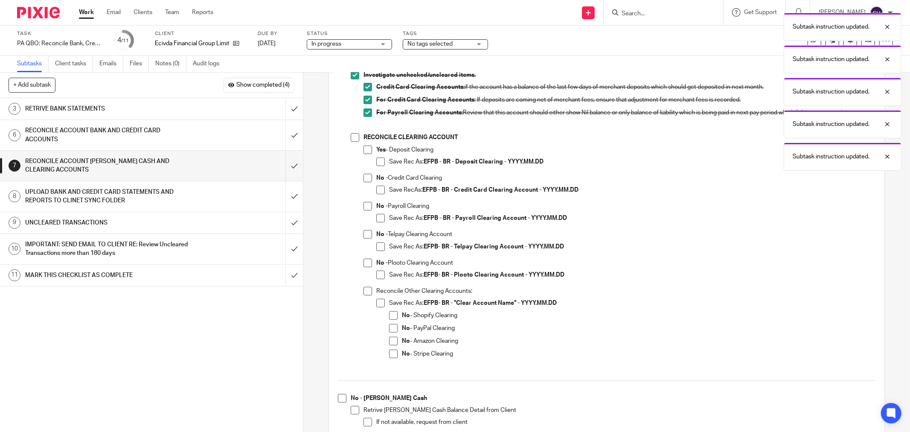
scroll to position [142, 0]
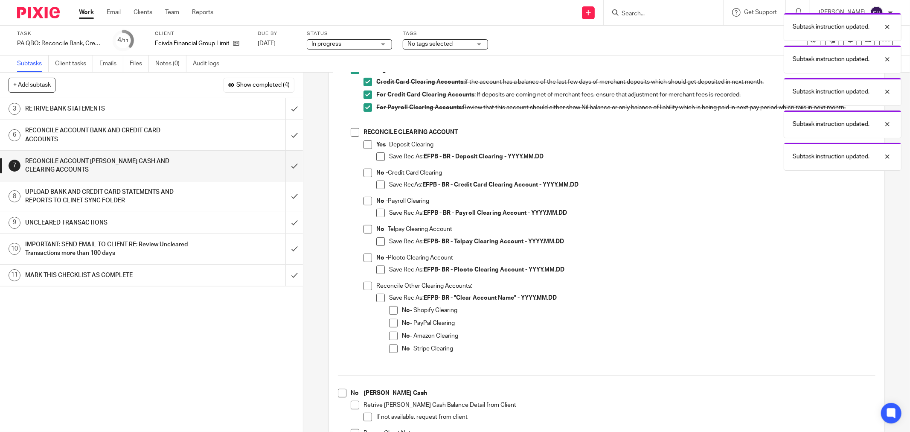
click at [353, 131] on span at bounding box center [355, 132] width 9 height 9
click at [367, 171] on span at bounding box center [367, 172] width 9 height 9
click at [376, 184] on span at bounding box center [380, 184] width 9 height 9
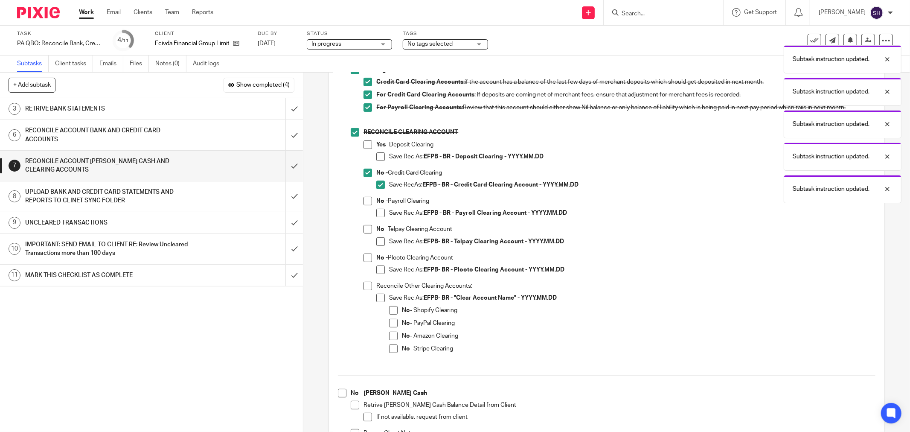
click at [363, 203] on span at bounding box center [367, 201] width 9 height 9
click at [376, 214] on span at bounding box center [380, 213] width 9 height 9
click at [365, 231] on span at bounding box center [367, 229] width 9 height 9
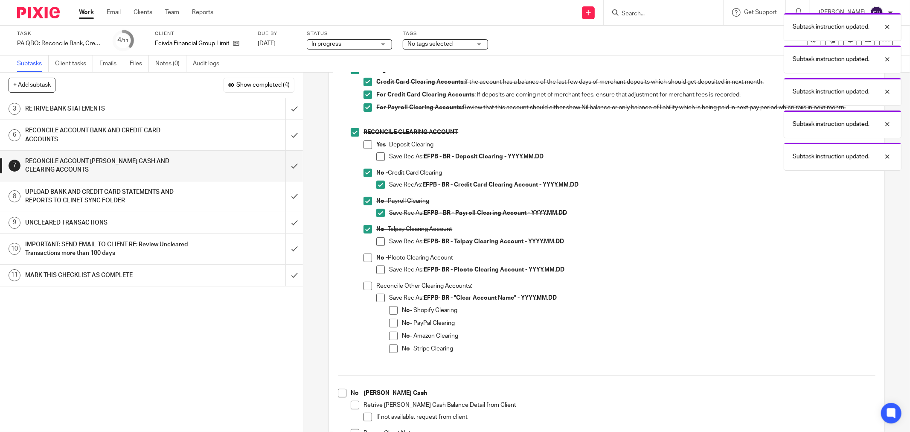
click at [376, 241] on span at bounding box center [380, 241] width 9 height 9
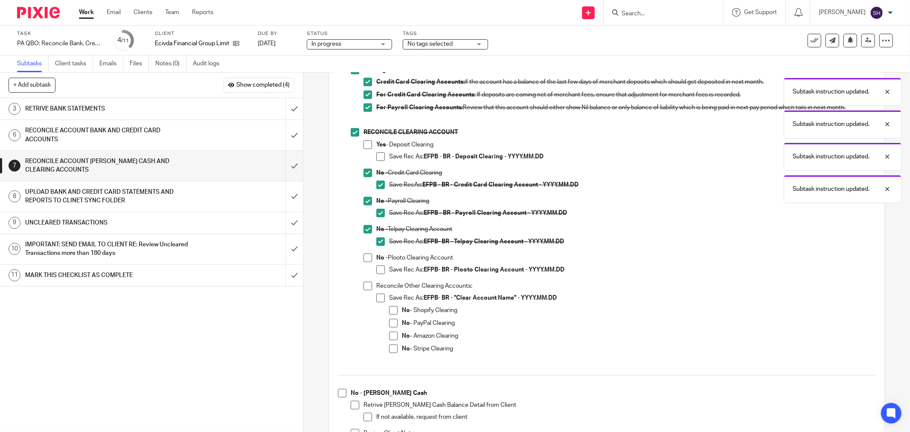
click at [363, 262] on li "No - Plooto Clearing Account Save Rec As: EFPB- BR - Plooto Clearing Account - …" at bounding box center [619, 267] width 512 height 28
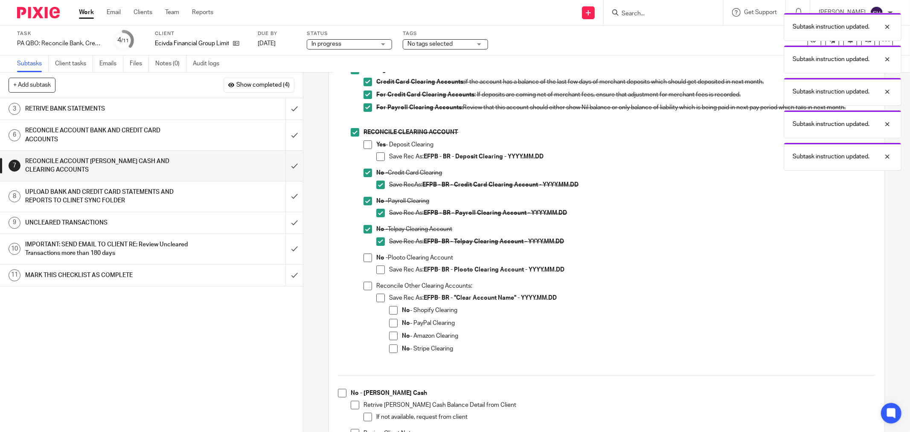
click at [364, 261] on span at bounding box center [367, 257] width 9 height 9
click at [376, 269] on span at bounding box center [380, 269] width 9 height 9
click at [367, 280] on li "No - Plooto Clearing Account Save Rec As: EFPB- BR - Plooto Clearing Account - …" at bounding box center [619, 267] width 512 height 28
click at [368, 284] on span at bounding box center [367, 285] width 9 height 9
click at [381, 295] on span at bounding box center [380, 297] width 9 height 9
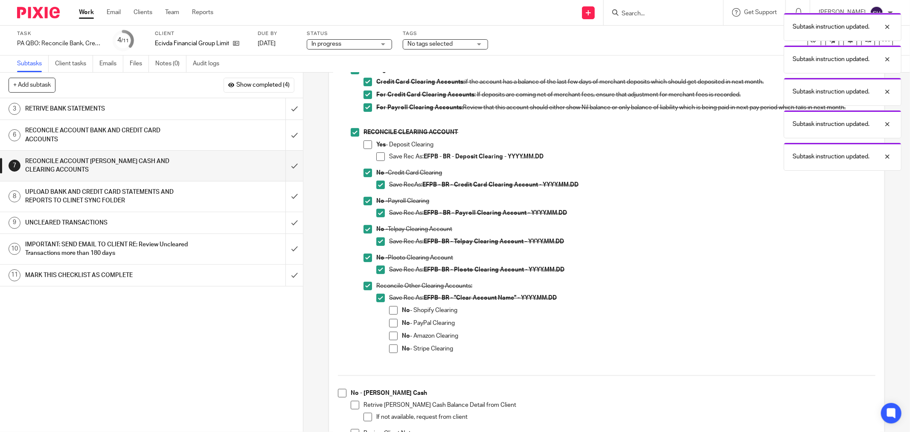
drag, startPoint x: 389, startPoint y: 306, endPoint x: 390, endPoint y: 321, distance: 15.0
click at [389, 307] on span at bounding box center [393, 310] width 9 height 9
click at [390, 321] on span at bounding box center [393, 323] width 9 height 9
click at [390, 338] on span at bounding box center [393, 335] width 9 height 9
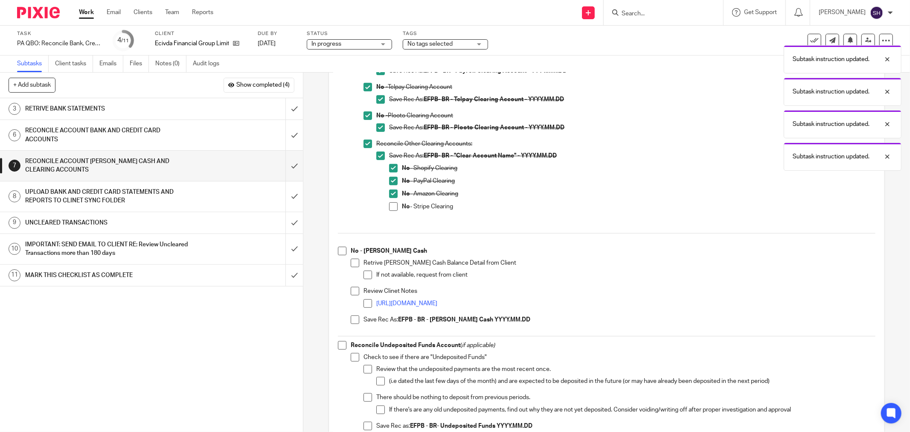
scroll to position [331, 0]
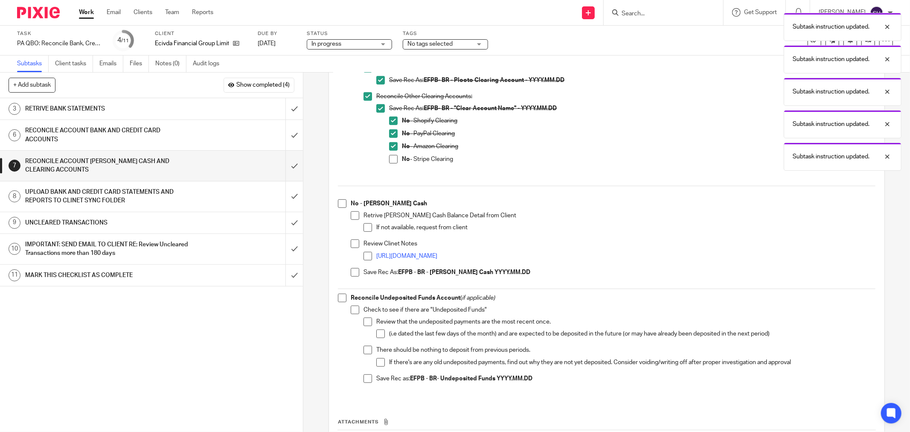
click at [389, 164] on li "No - Stripe Clearing" at bounding box center [632, 161] width 486 height 13
click at [390, 161] on span at bounding box center [393, 159] width 9 height 9
click at [341, 207] on li "No - Petty Cash Retrive Petty Cash Balance Detail from Client If not available,…" at bounding box center [606, 241] width 537 height 85
click at [341, 203] on span at bounding box center [342, 203] width 9 height 9
drag, startPoint x: 349, startPoint y: 214, endPoint x: 365, endPoint y: 222, distance: 18.1
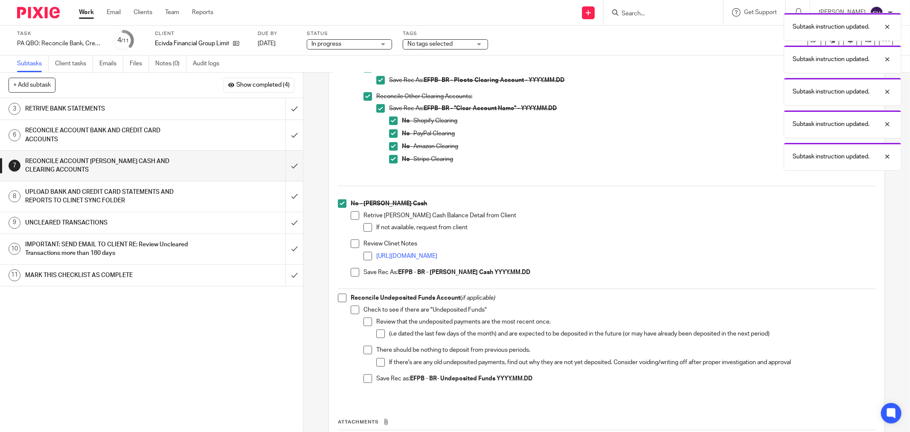
click at [351, 215] on span at bounding box center [355, 215] width 9 height 9
click at [367, 223] on span at bounding box center [367, 227] width 9 height 9
click at [352, 240] on span at bounding box center [355, 243] width 9 height 9
drag, startPoint x: 364, startPoint y: 253, endPoint x: 354, endPoint y: 271, distance: 20.6
click at [364, 253] on span at bounding box center [367, 256] width 9 height 9
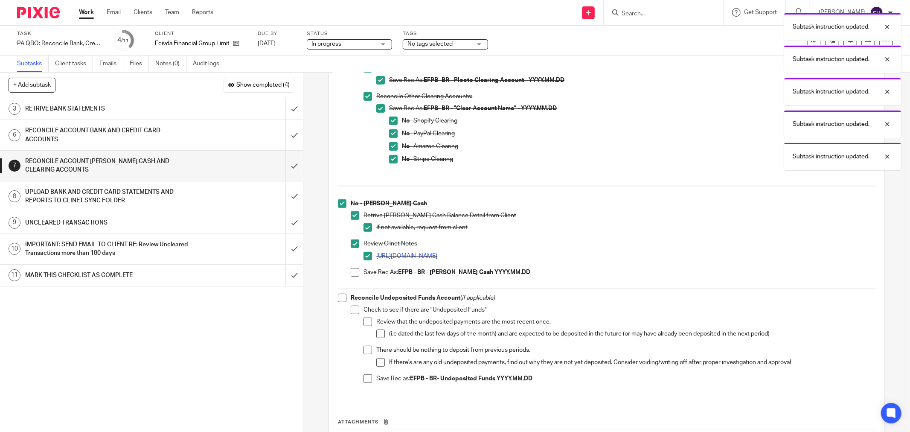
click at [353, 272] on span at bounding box center [355, 272] width 9 height 9
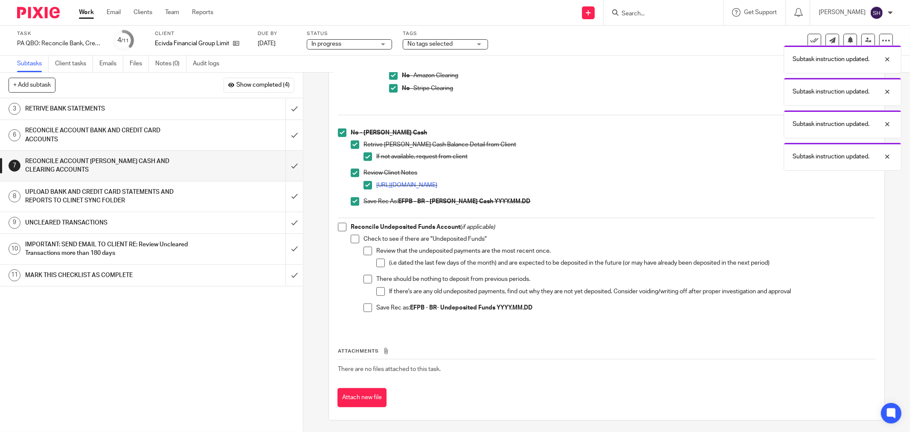
scroll to position [403, 0]
click at [342, 226] on span at bounding box center [342, 225] width 9 height 9
click at [352, 241] on li "Check to see if there are "Undeposited Funds" Review that the undeposited payme…" at bounding box center [613, 275] width 525 height 85
click at [356, 235] on span at bounding box center [355, 237] width 9 height 9
click at [372, 248] on li "Review that the undeposited payments are the most recent once. (i.e dated the l…" at bounding box center [619, 259] width 512 height 28
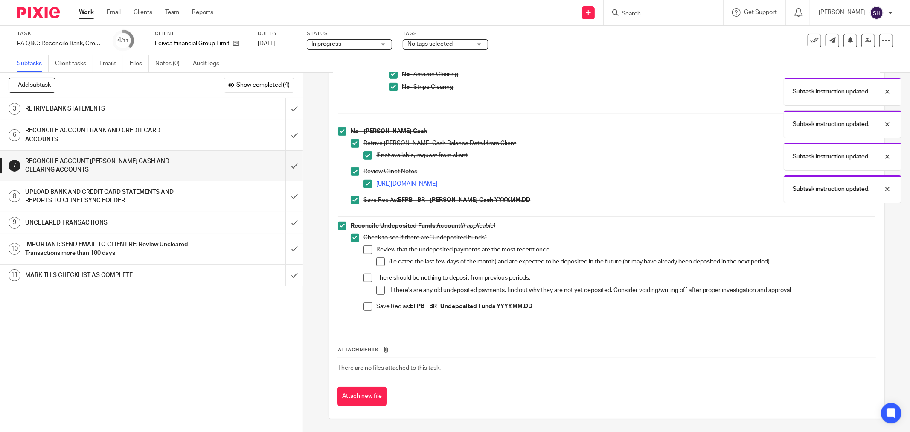
click at [369, 249] on li "Review that the undeposited payments are the most recent once. (i.e dated the l…" at bounding box center [619, 259] width 512 height 28
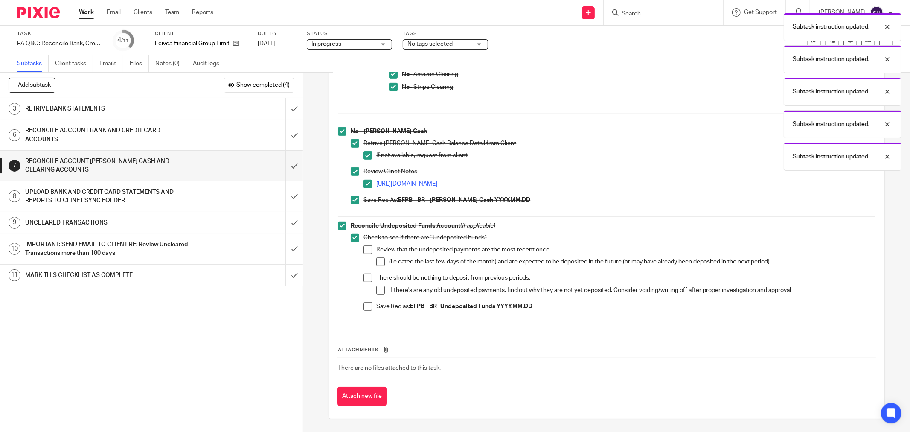
click at [368, 249] on span at bounding box center [367, 249] width 9 height 9
click at [377, 261] on span at bounding box center [380, 261] width 9 height 9
click at [367, 279] on span at bounding box center [367, 277] width 9 height 9
click at [376, 289] on span at bounding box center [380, 290] width 9 height 9
click at [365, 305] on span at bounding box center [367, 306] width 9 height 9
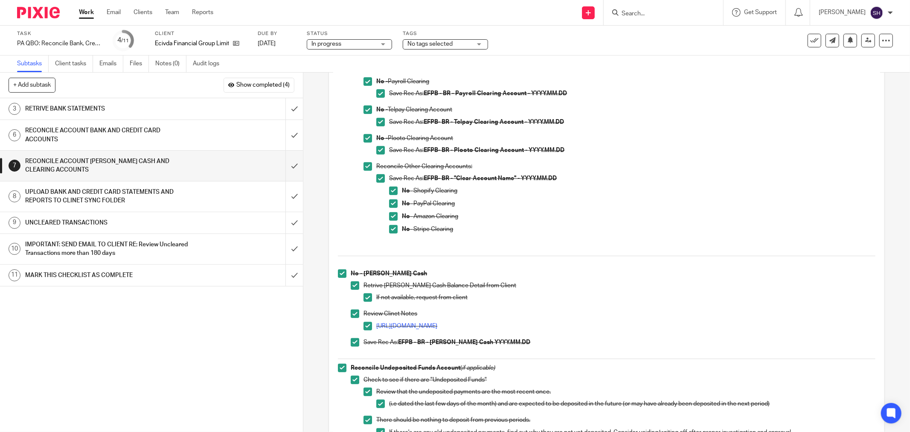
scroll to position [119, 0]
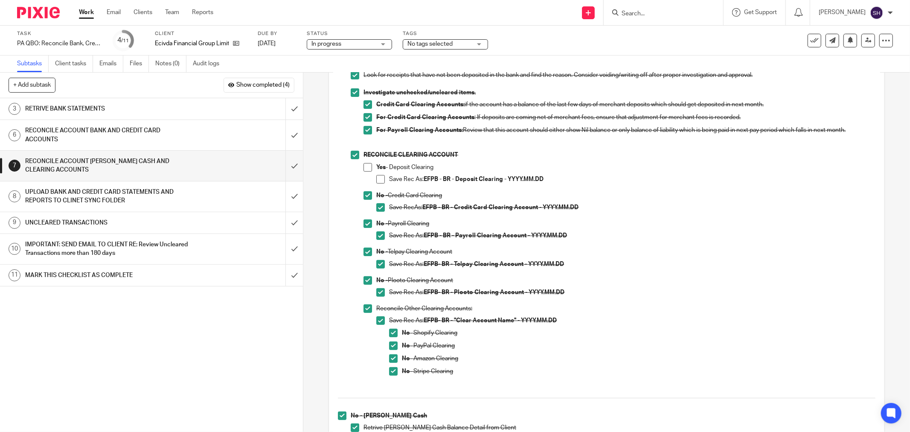
click at [364, 168] on span at bounding box center [367, 167] width 9 height 9
click at [381, 182] on span at bounding box center [380, 179] width 9 height 9
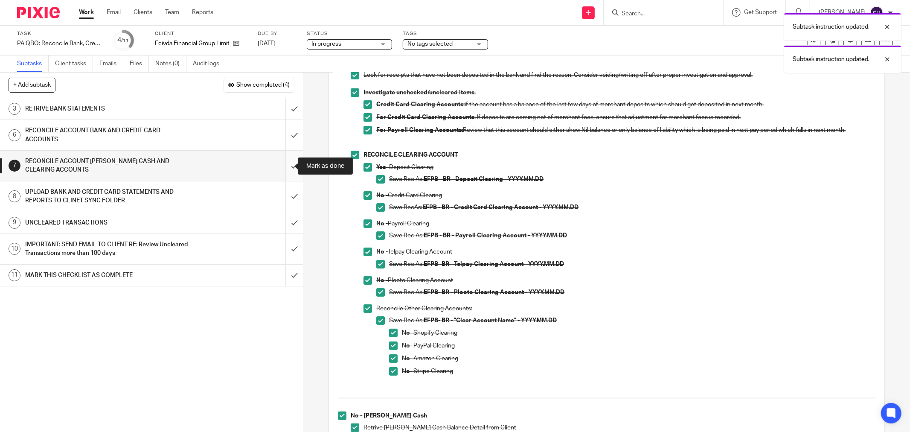
click at [287, 163] on input "submit" at bounding box center [151, 166] width 303 height 30
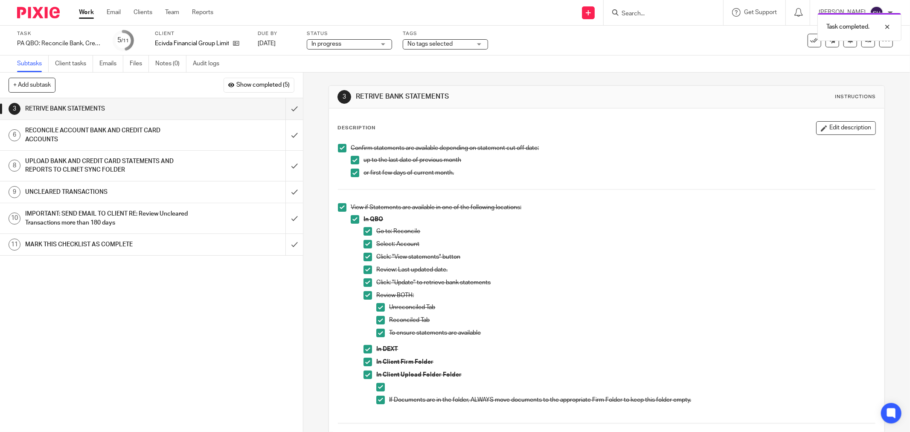
click at [194, 168] on div "UPLOAD BANK AND CREDIT CARD STATEMENTS AND REPORTS TO CLINET SYNC FOLDER" at bounding box center [151, 166] width 252 height 22
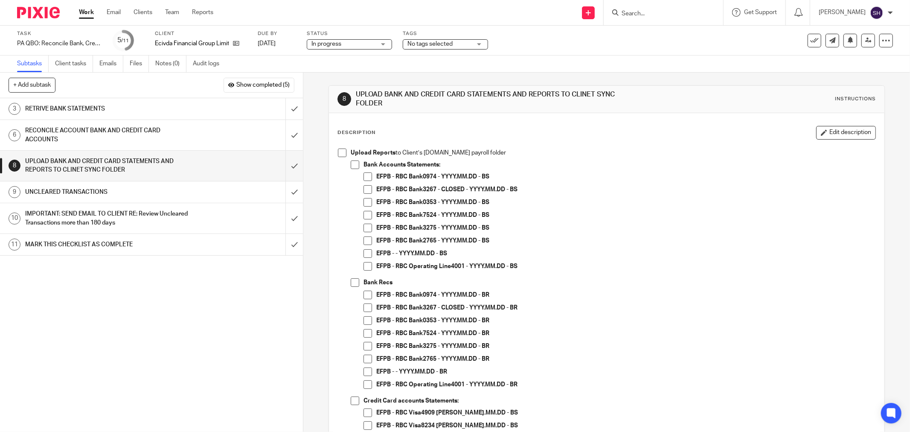
drag, startPoint x: 246, startPoint y: 356, endPoint x: 286, endPoint y: 294, distance: 73.7
click at [246, 356] on div "1 CLIENT SPECIFIC NOTES - PLEASE REVIEW 2 ADMIN 3 RETRIVE BANK STATEMENTS 4 SEN…" at bounding box center [151, 265] width 303 height 334
drag, startPoint x: 338, startPoint y: 155, endPoint x: 342, endPoint y: 161, distance: 7.0
click at [338, 155] on span at bounding box center [342, 152] width 9 height 9
click at [353, 165] on span at bounding box center [355, 164] width 9 height 9
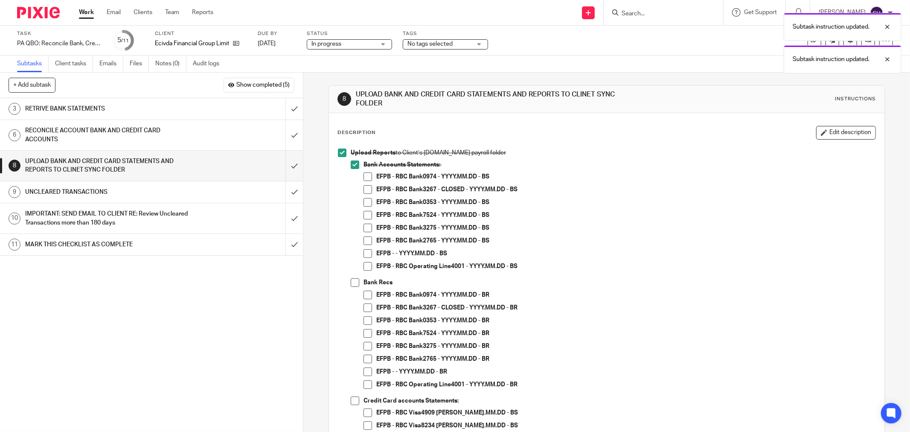
click at [363, 177] on span at bounding box center [367, 176] width 9 height 9
click at [365, 194] on li "EFPB - RBC Bank3267 - CLOSED - YYYY.MM.DD - BS" at bounding box center [619, 191] width 512 height 13
click at [365, 192] on span at bounding box center [367, 189] width 9 height 9
click at [365, 204] on span at bounding box center [367, 202] width 9 height 9
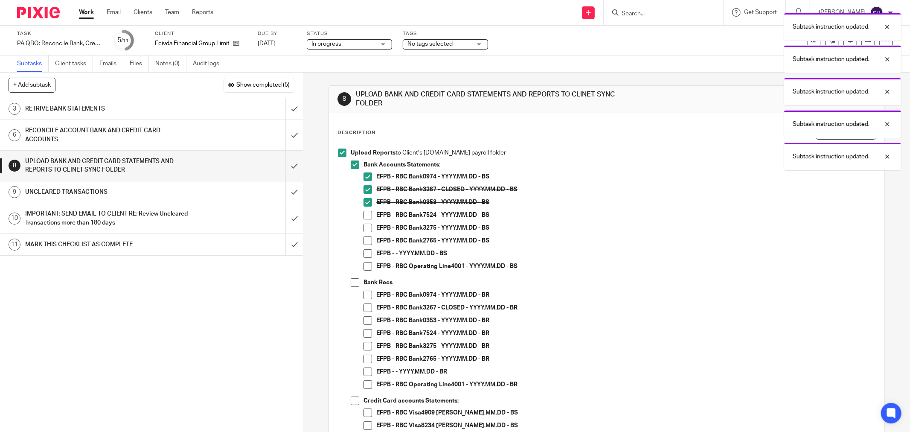
click at [368, 216] on span at bounding box center [367, 215] width 9 height 9
click at [366, 229] on span at bounding box center [367, 227] width 9 height 9
click at [366, 239] on span at bounding box center [367, 240] width 9 height 9
click at [365, 252] on span at bounding box center [367, 253] width 9 height 9
drag, startPoint x: 351, startPoint y: 283, endPoint x: 360, endPoint y: 278, distance: 9.9
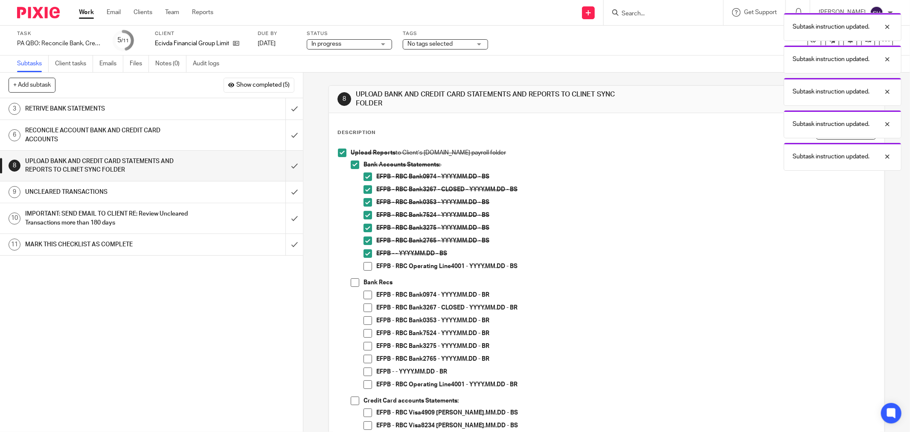
click at [351, 282] on span at bounding box center [355, 282] width 9 height 9
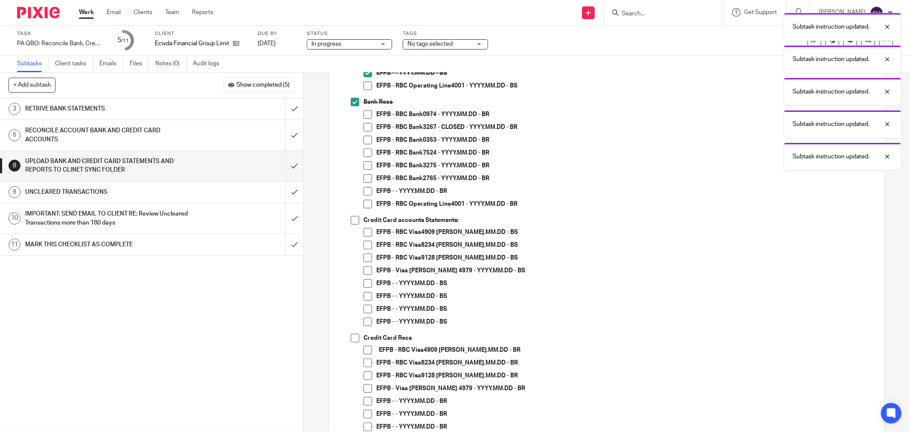
scroll to position [189, 0]
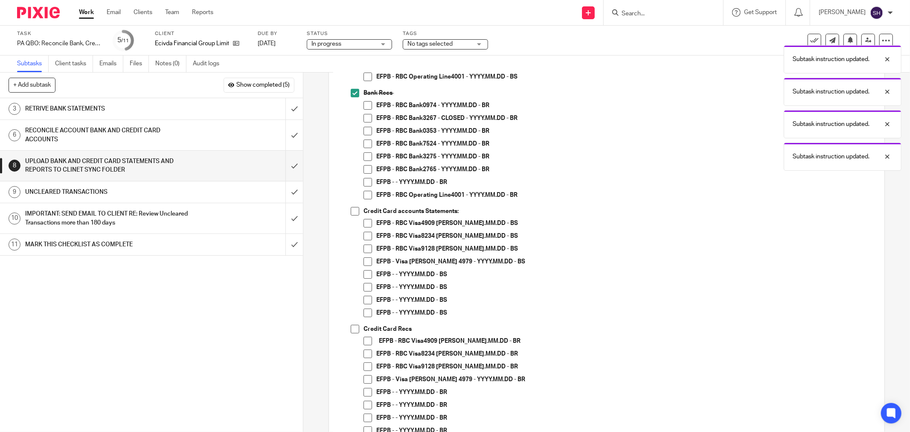
click at [365, 105] on span at bounding box center [367, 105] width 9 height 9
click at [367, 117] on span at bounding box center [367, 118] width 9 height 9
click at [367, 133] on span at bounding box center [367, 131] width 9 height 9
click at [367, 145] on span at bounding box center [367, 143] width 9 height 9
click at [366, 154] on span at bounding box center [367, 156] width 9 height 9
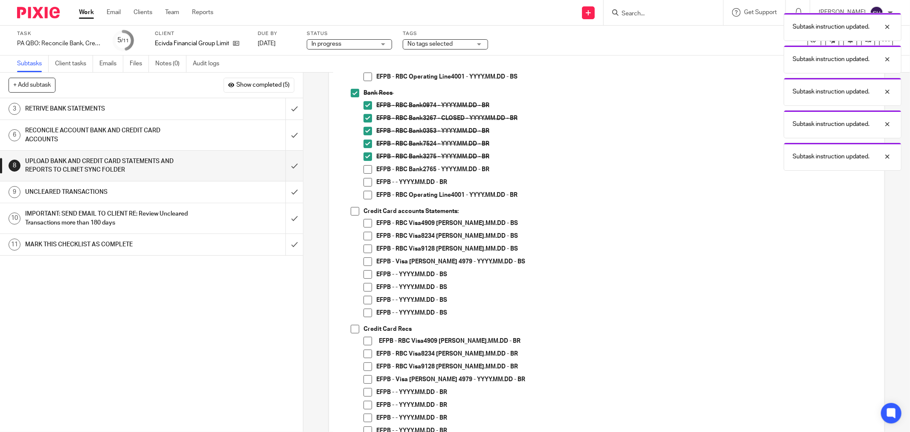
click at [365, 168] on span at bounding box center [367, 169] width 9 height 9
click at [365, 181] on span at bounding box center [367, 182] width 9 height 9
click at [351, 209] on span at bounding box center [355, 211] width 9 height 9
drag, startPoint x: 364, startPoint y: 226, endPoint x: 363, endPoint y: 238, distance: 11.5
click at [364, 227] on span at bounding box center [367, 223] width 9 height 9
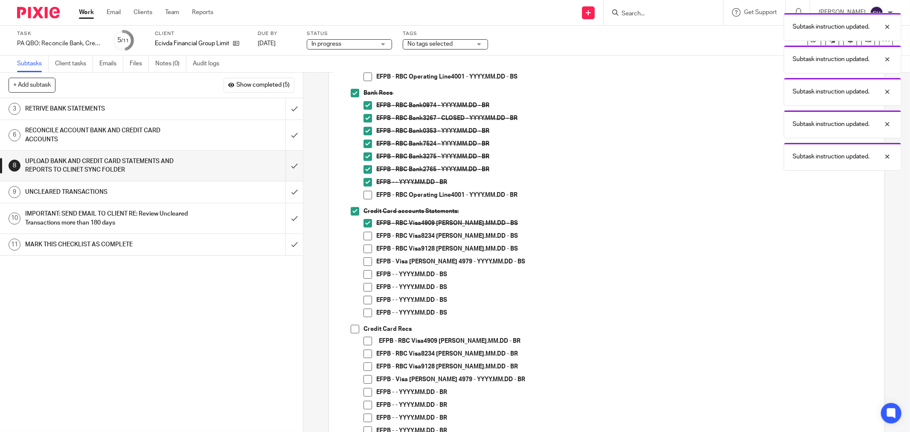
click at [363, 239] on span at bounding box center [367, 236] width 9 height 9
drag, startPoint x: 363, startPoint y: 247, endPoint x: 365, endPoint y: 258, distance: 11.0
click at [363, 248] on span at bounding box center [367, 248] width 9 height 9
click at [365, 259] on span at bounding box center [367, 261] width 9 height 9
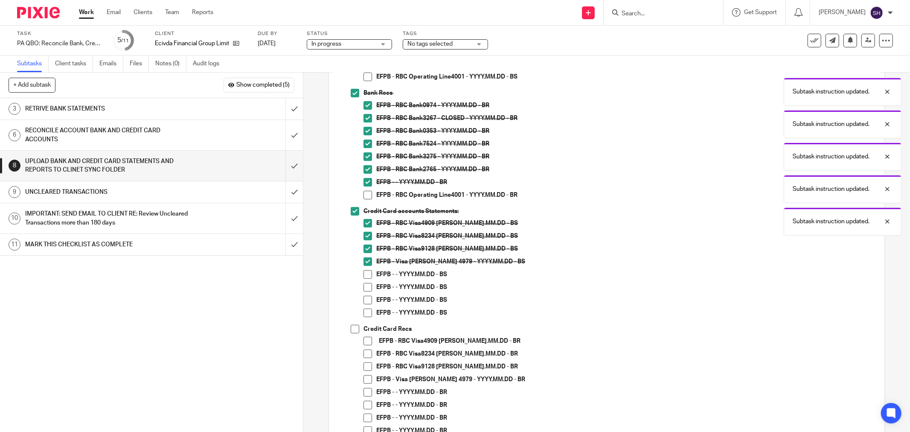
click at [367, 273] on span at bounding box center [367, 274] width 9 height 9
click at [363, 288] on span at bounding box center [367, 287] width 9 height 9
drag, startPoint x: 365, startPoint y: 300, endPoint x: 365, endPoint y: 310, distance: 10.2
click at [365, 301] on span at bounding box center [367, 300] width 9 height 9
click at [363, 313] on span at bounding box center [367, 312] width 9 height 9
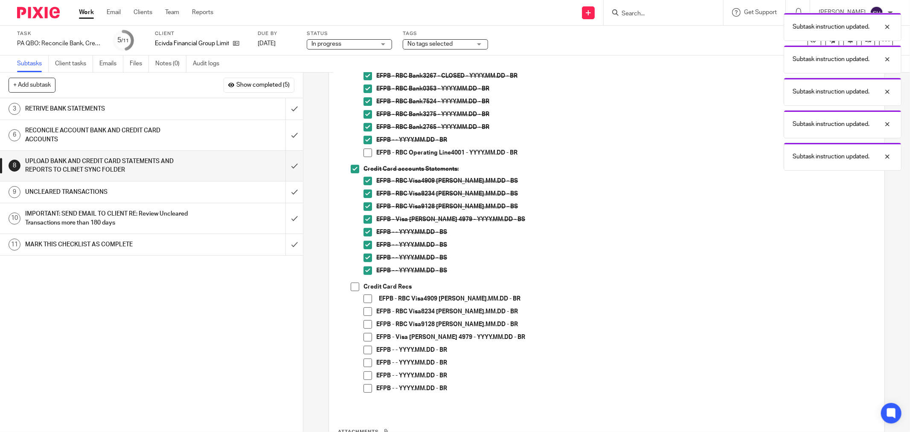
scroll to position [313, 0]
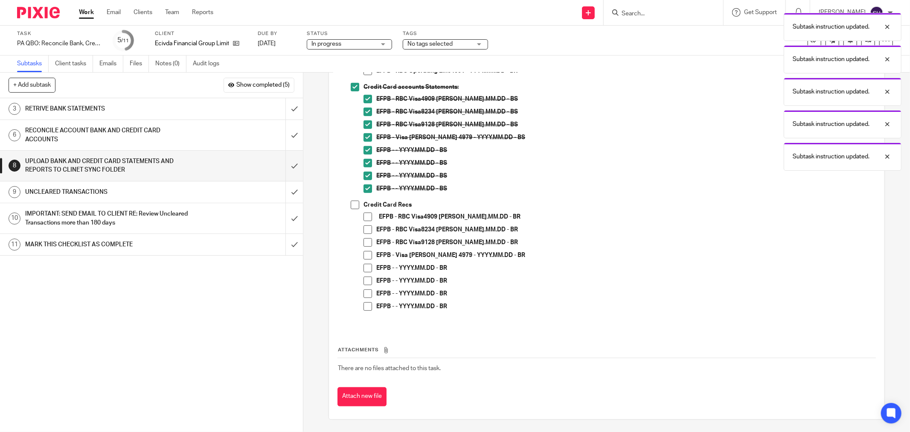
click at [351, 207] on span at bounding box center [355, 204] width 9 height 9
click at [367, 219] on span at bounding box center [367, 216] width 9 height 9
click at [365, 232] on span at bounding box center [367, 229] width 9 height 9
click at [367, 246] on span at bounding box center [367, 242] width 9 height 9
click at [368, 254] on span at bounding box center [367, 255] width 9 height 9
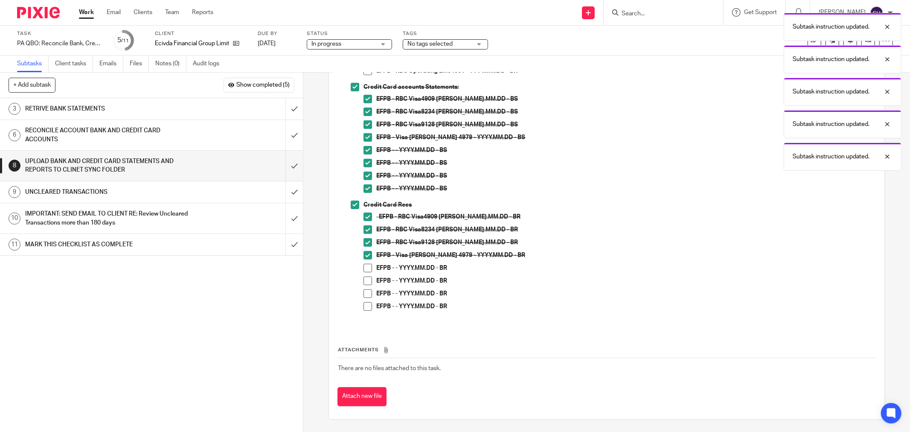
click at [368, 266] on span at bounding box center [367, 268] width 9 height 9
drag, startPoint x: 365, startPoint y: 279, endPoint x: 362, endPoint y: 289, distance: 10.0
click at [365, 280] on span at bounding box center [367, 280] width 9 height 9
click at [363, 291] on span at bounding box center [367, 293] width 9 height 9
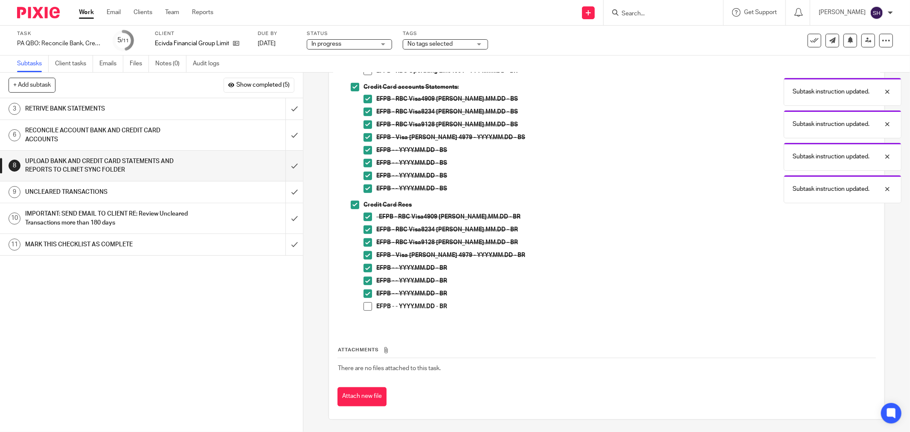
click at [364, 309] on span at bounding box center [367, 306] width 9 height 9
click at [232, 197] on div "UNCLEARED TRANSACTIONS" at bounding box center [151, 192] width 252 height 13
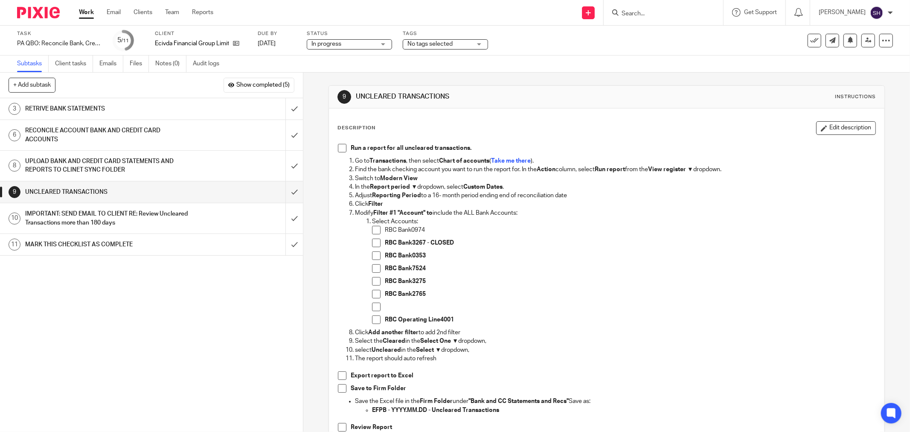
click at [377, 307] on span at bounding box center [376, 306] width 9 height 9
drag, startPoint x: 337, startPoint y: 148, endPoint x: 339, endPoint y: 160, distance: 11.2
click at [338, 149] on span at bounding box center [342, 148] width 9 height 9
click at [372, 229] on span at bounding box center [376, 230] width 9 height 9
click at [372, 247] on li "RBC Bank3267 - CLOSED" at bounding box center [623, 244] width 503 height 13
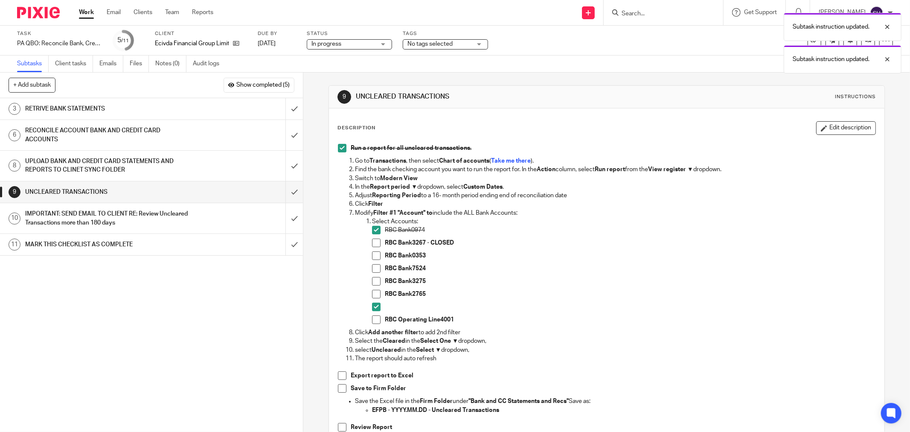
click at [372, 258] on span at bounding box center [376, 255] width 9 height 9
click at [374, 245] on span at bounding box center [376, 242] width 9 height 9
click at [372, 269] on span at bounding box center [376, 268] width 9 height 9
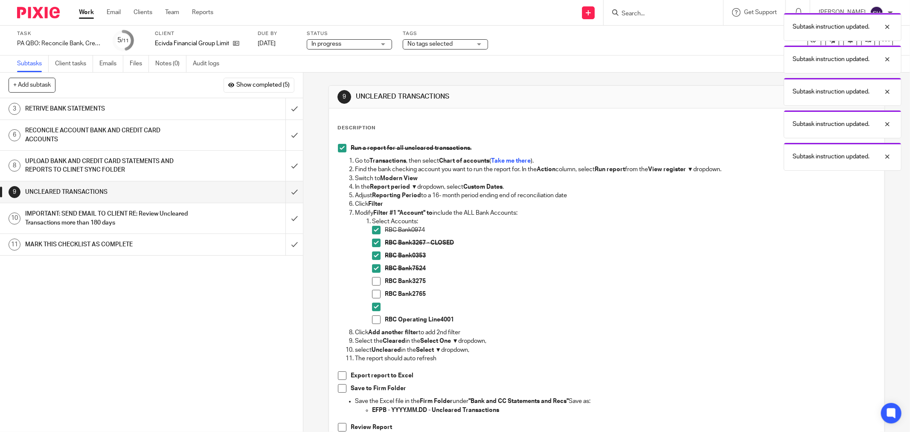
drag, startPoint x: 372, startPoint y: 279, endPoint x: 374, endPoint y: 293, distance: 14.2
click at [372, 280] on span at bounding box center [376, 281] width 9 height 9
click at [374, 295] on span at bounding box center [376, 294] width 9 height 9
click at [375, 313] on li at bounding box center [623, 308] width 503 height 13
drag, startPoint x: 377, startPoint y: 315, endPoint x: 412, endPoint y: 289, distance: 43.7
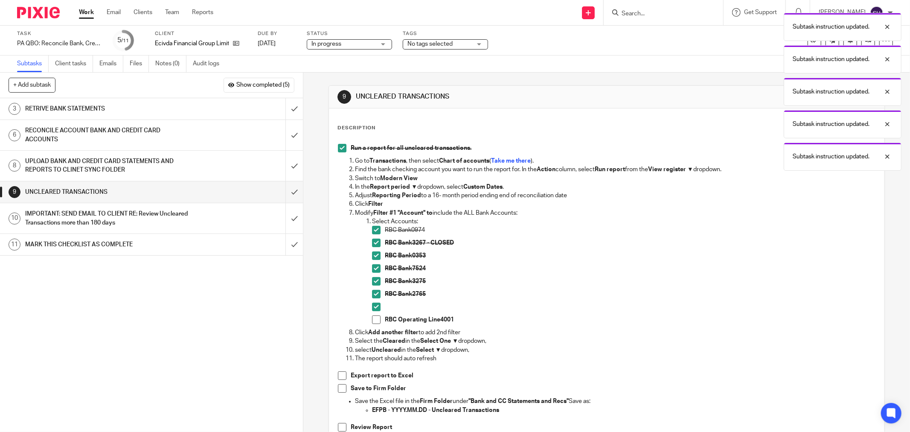
click at [377, 315] on span at bounding box center [376, 319] width 9 height 9
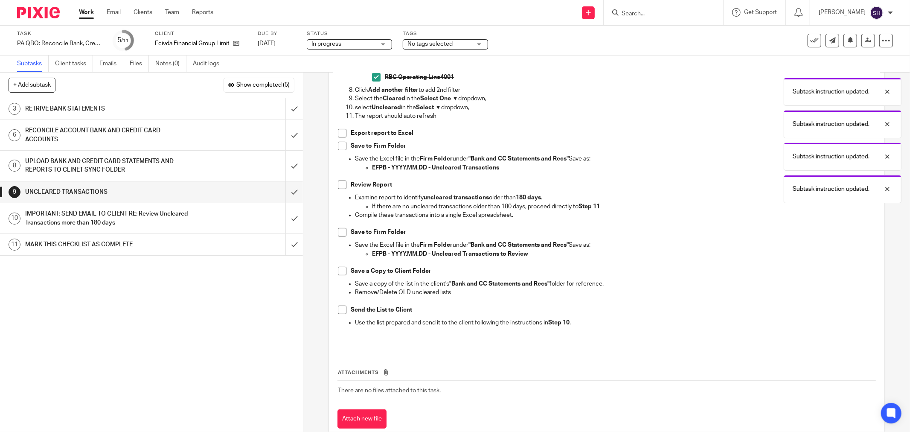
scroll to position [265, 0]
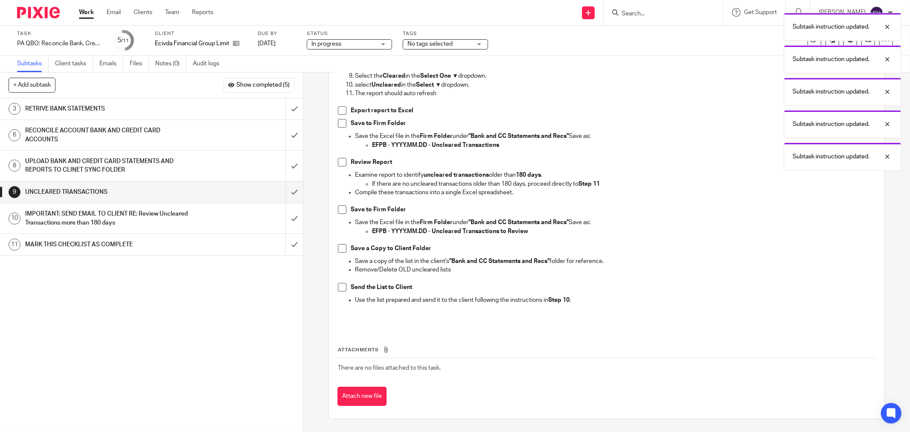
click at [342, 112] on span at bounding box center [342, 110] width 9 height 9
click at [339, 125] on span at bounding box center [342, 123] width 9 height 9
click at [339, 161] on span at bounding box center [342, 162] width 9 height 9
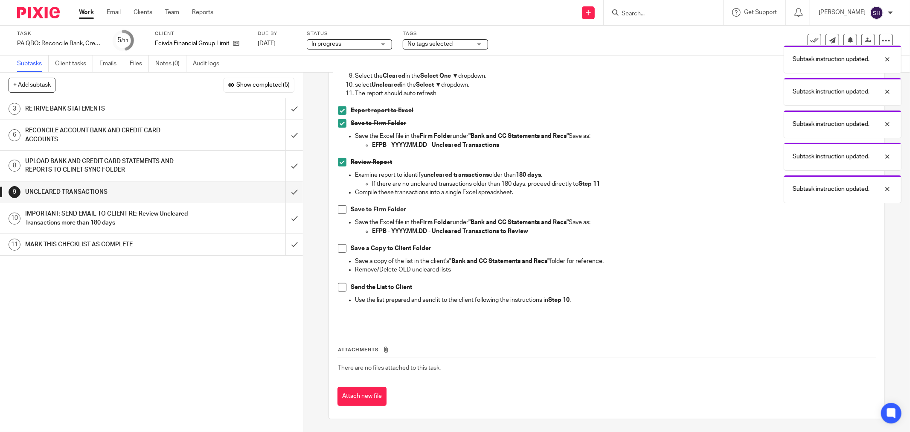
click at [339, 212] on span at bounding box center [342, 209] width 9 height 9
click at [338, 250] on span at bounding box center [342, 248] width 9 height 9
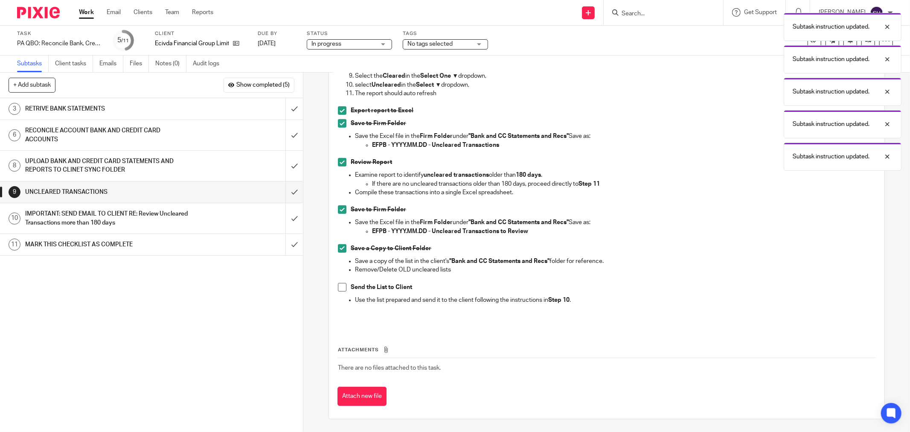
click at [340, 285] on span at bounding box center [342, 287] width 9 height 9
click at [287, 189] on input "submit" at bounding box center [151, 191] width 303 height 21
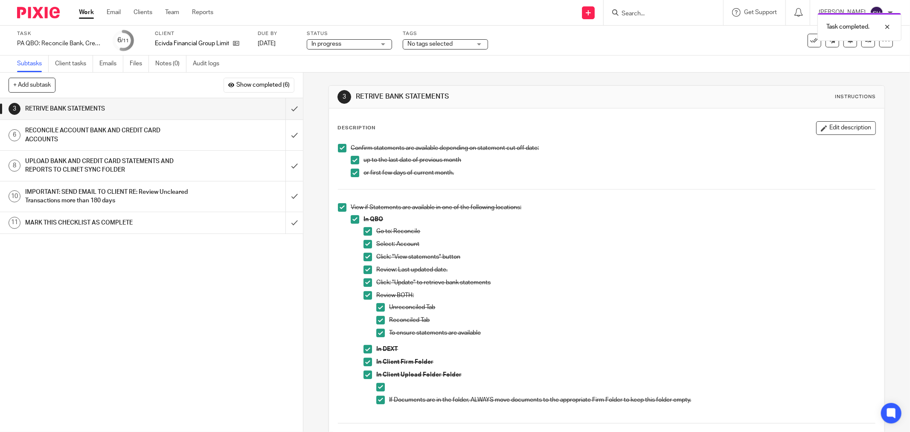
click at [151, 198] on h1 "IMPORTANT: SEND EMAIL TO CLIENT RE: Review Uncleared Transactions more than 180…" at bounding box center [109, 197] width 168 height 22
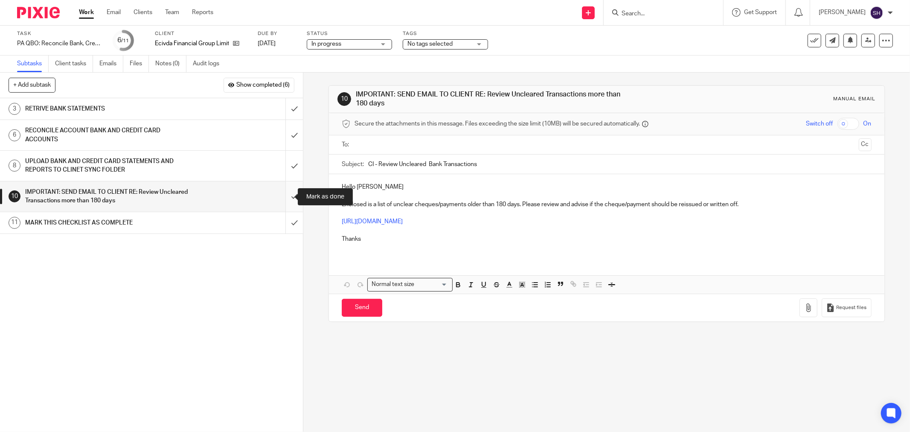
click at [286, 197] on input "submit" at bounding box center [151, 196] width 303 height 30
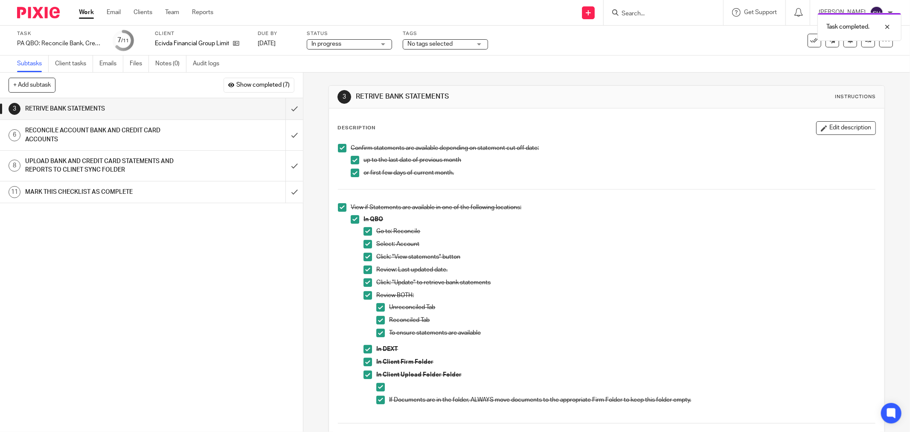
click at [363, 43] on span "In progress" at bounding box center [343, 44] width 64 height 9
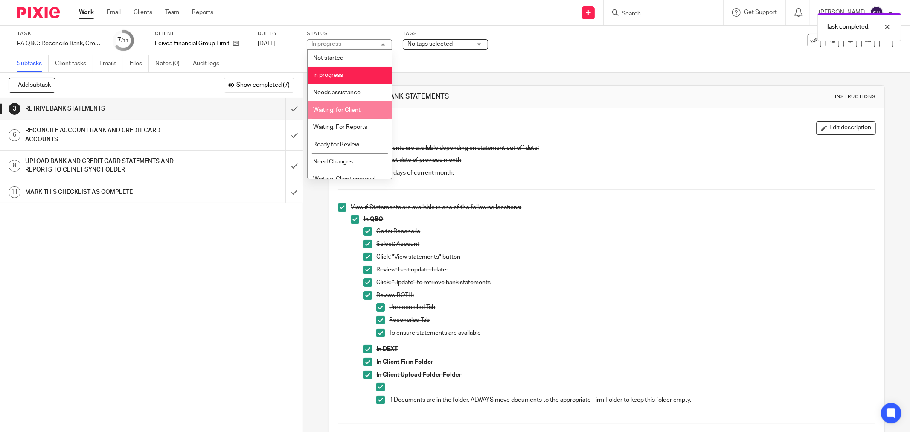
click at [361, 110] on li "Waiting: for Client" at bounding box center [349, 109] width 84 height 17
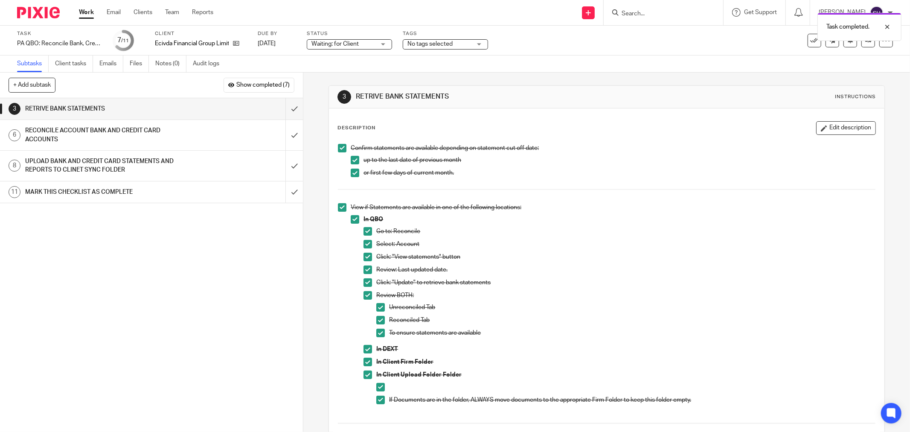
click at [84, 14] on link "Work" at bounding box center [86, 12] width 15 height 9
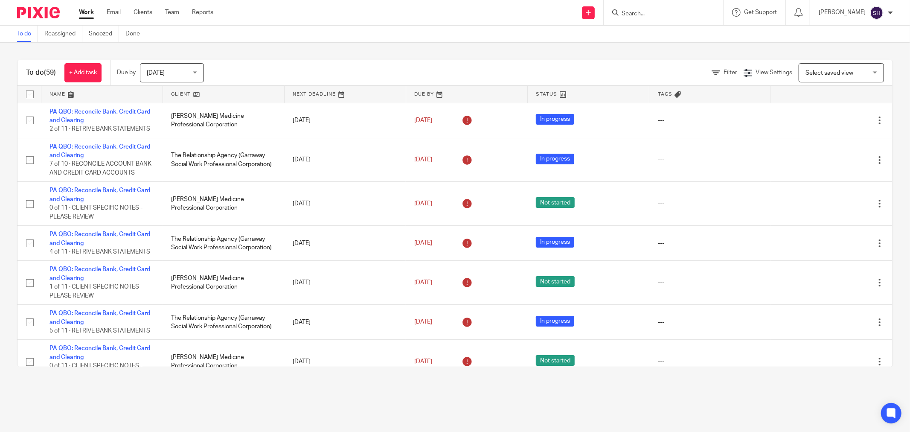
click at [233, 93] on link at bounding box center [223, 94] width 121 height 17
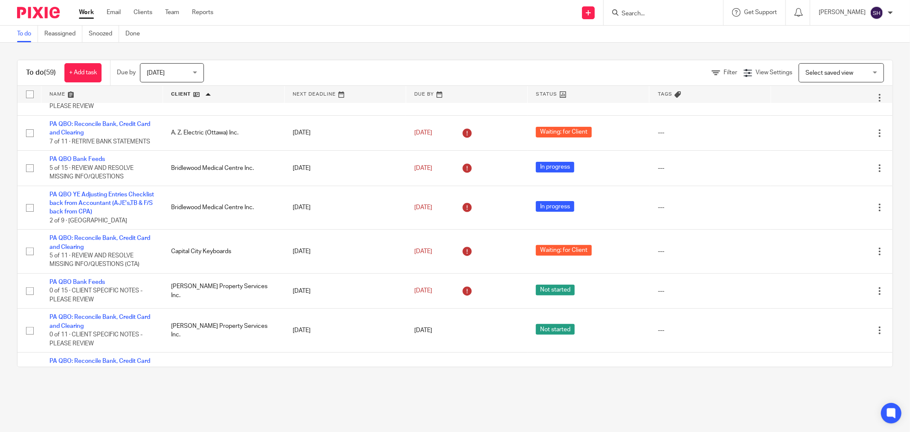
scroll to position [237, 0]
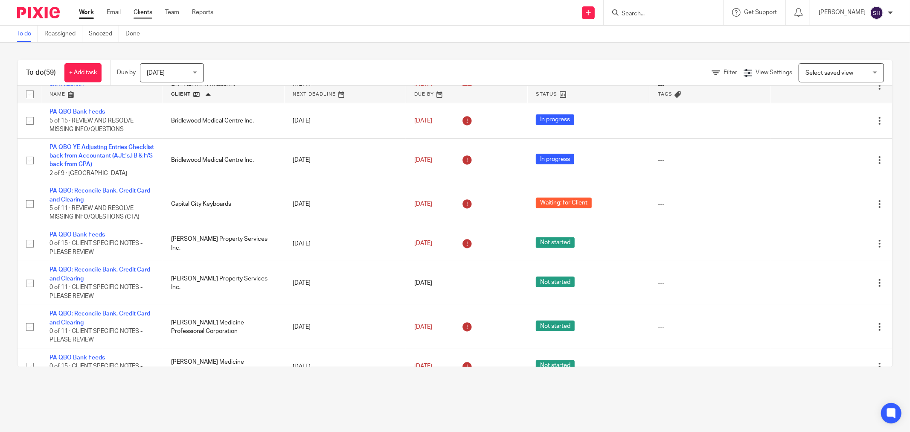
click at [148, 10] on link "Clients" at bounding box center [142, 12] width 19 height 9
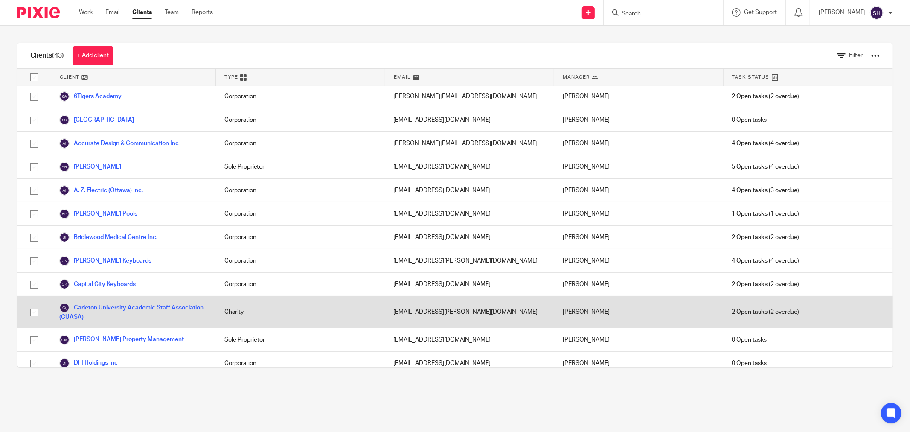
scroll to position [95, 0]
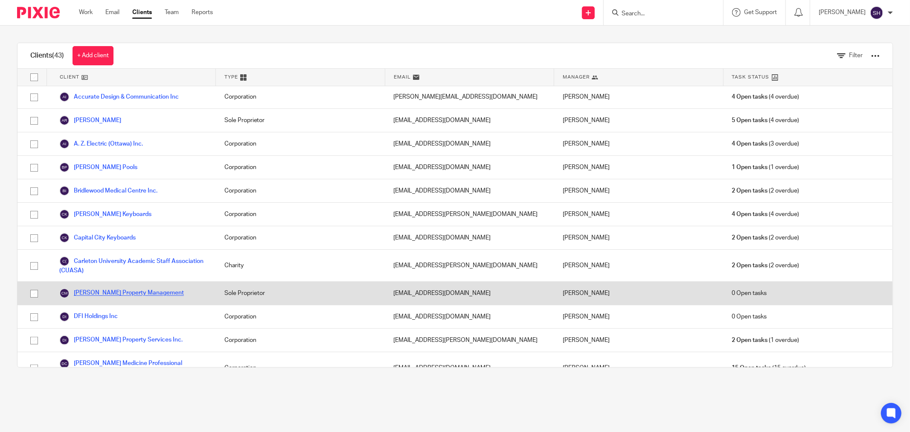
click at [112, 295] on link "[PERSON_NAME] Property Management" at bounding box center [121, 293] width 125 height 10
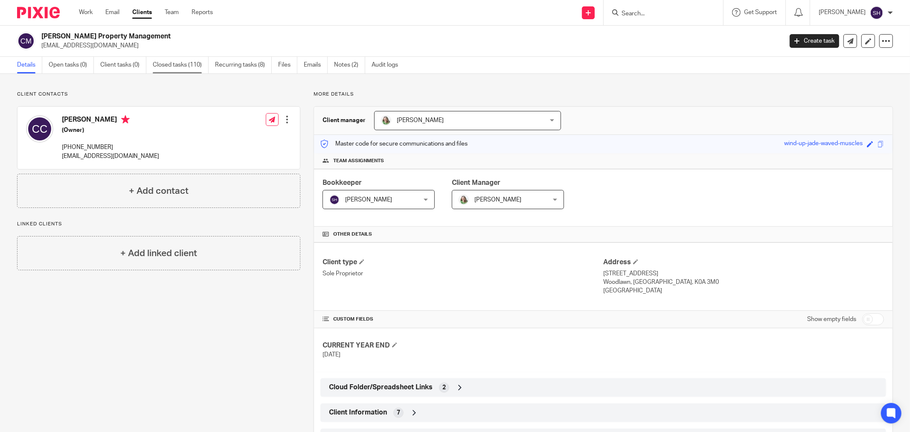
click at [177, 67] on link "Closed tasks (110)" at bounding box center [181, 65] width 56 height 17
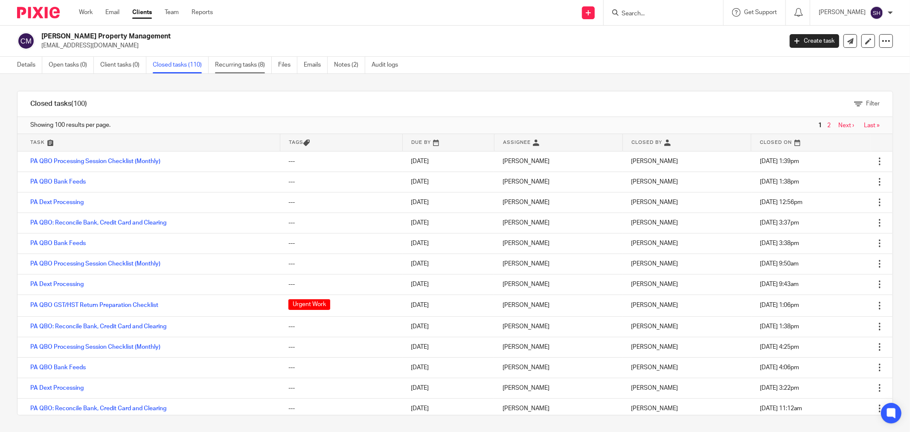
click at [250, 62] on link "Recurring tasks (8)" at bounding box center [243, 65] width 57 height 17
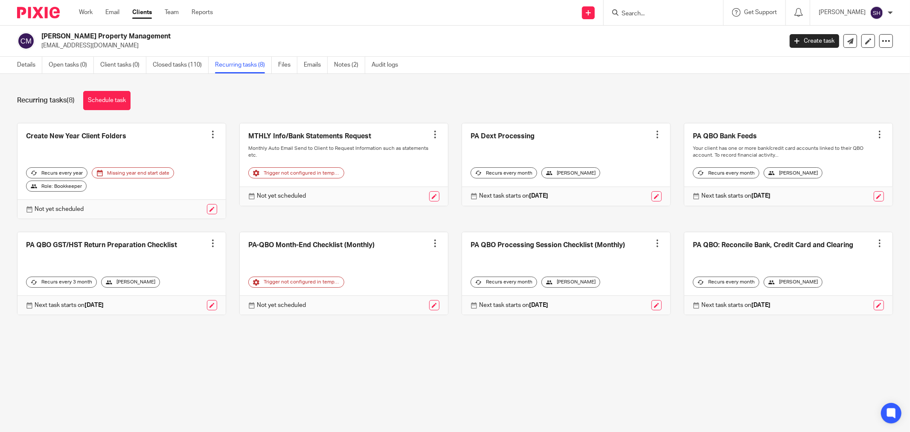
click at [84, 7] on div "Work Email Clients Team Reports Work Email Clients Team Reports Settings" at bounding box center [147, 12] width 155 height 25
click at [85, 14] on link "Work" at bounding box center [86, 12] width 14 height 9
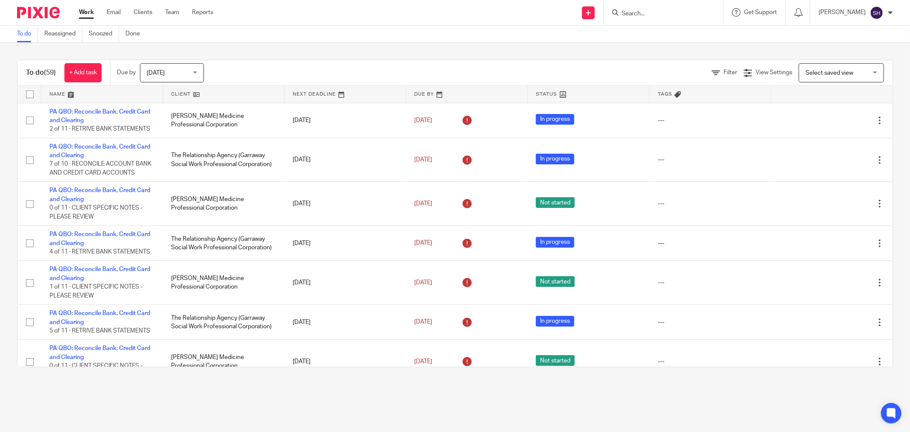
click at [230, 91] on link at bounding box center [223, 94] width 121 height 17
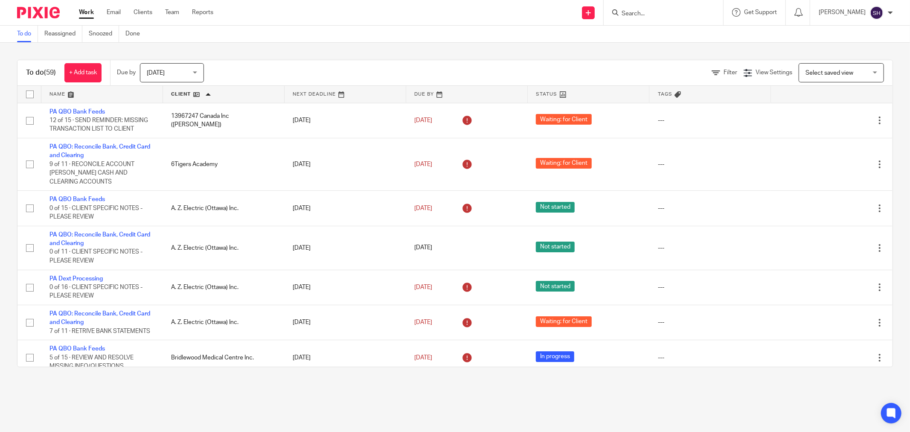
click at [37, 15] on img at bounding box center [38, 13] width 43 height 12
